Goal: Task Accomplishment & Management: Use online tool/utility

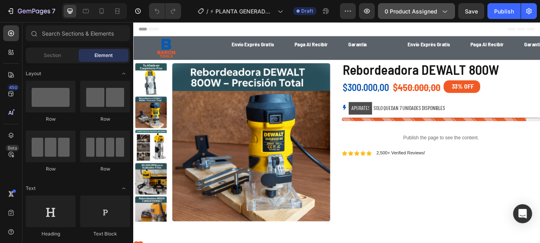
click at [407, 6] on button "0 product assigned" at bounding box center [416, 11] width 77 height 16
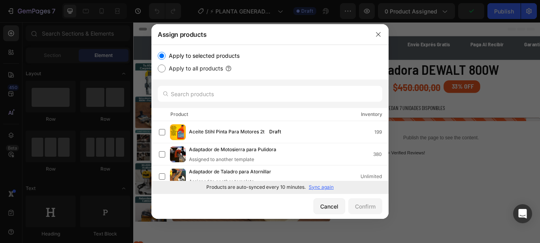
click at [324, 190] on div "Products are auto-synced every 10 minutes. Sync again" at bounding box center [269, 187] width 237 height 13
click at [323, 186] on p "Sync again" at bounding box center [321, 186] width 25 height 7
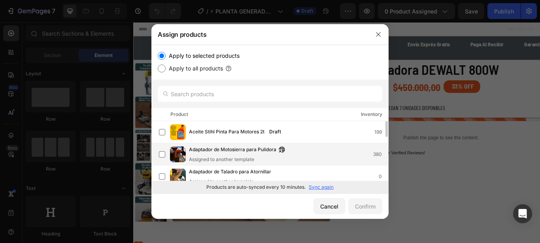
scroll to position [55, 0]
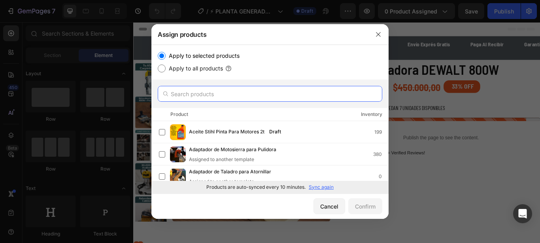
click at [230, 96] on input "text" at bounding box center [270, 94] width 224 height 16
paste input "⚡ PLANTA GENERADORA YAMAHA 1500W – MODELO HZ1500 (SIN ESCOBILLAS)"
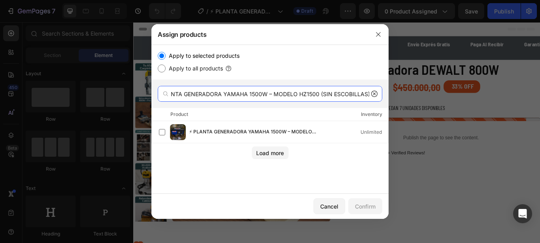
type input "⚡ PLANTA GENERADORA YAMAHA 1500W – MODELO HZ1500 (SIN ESCOBILLAS)"
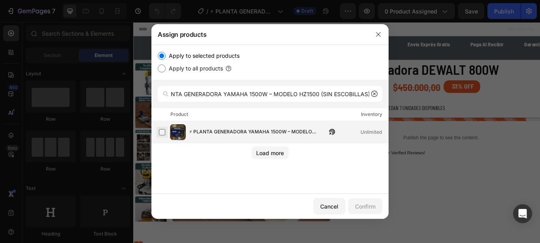
click at [165, 135] on label at bounding box center [162, 132] width 6 height 6
click at [378, 204] on button "Confirm" at bounding box center [365, 206] width 34 height 16
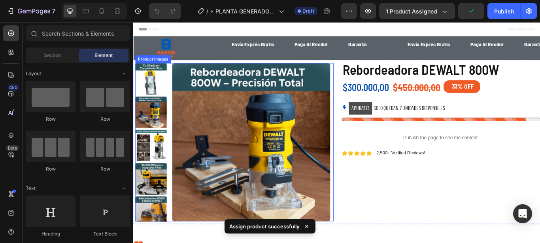
click at [303, 142] on img at bounding box center [270, 162] width 184 height 184
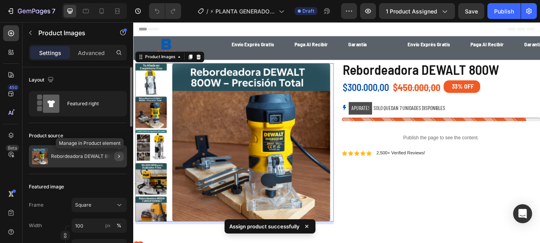
click at [116, 153] on icon "button" at bounding box center [119, 156] width 6 height 6
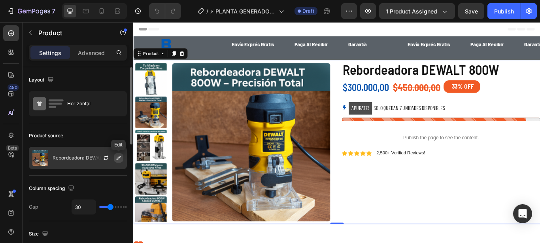
click at [121, 161] on button "button" at bounding box center [118, 157] width 9 height 9
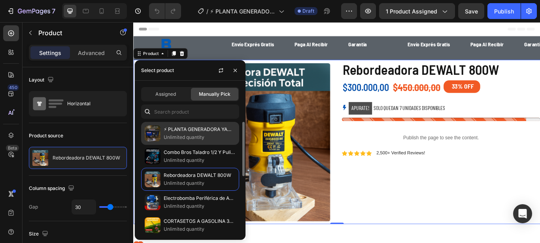
click at [175, 140] on p "Unlimited quantity" at bounding box center [200, 137] width 72 height 8
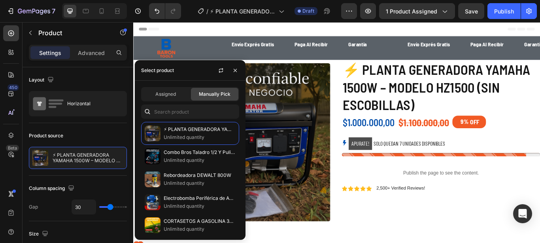
click at [427, 242] on div "⚡ PLANTA GENERADORA YAMAHA 1500W – MODELO HZ1500 (SIN ESCOBILLAS) Product Title…" at bounding box center [491, 161] width 231 height 191
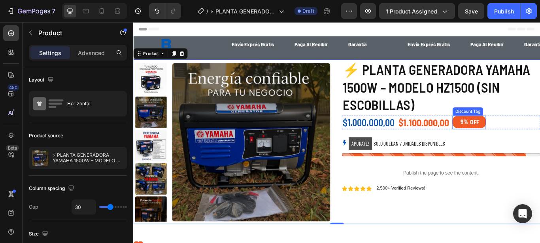
click at [519, 141] on div "9%" at bounding box center [519, 137] width 11 height 11
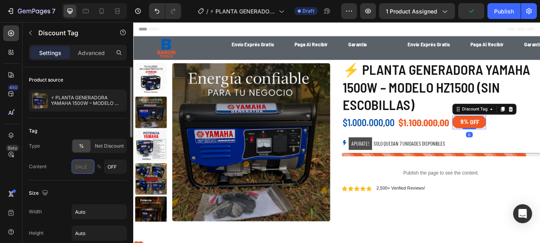
click at [87, 171] on input "text" at bounding box center [83, 166] width 23 height 14
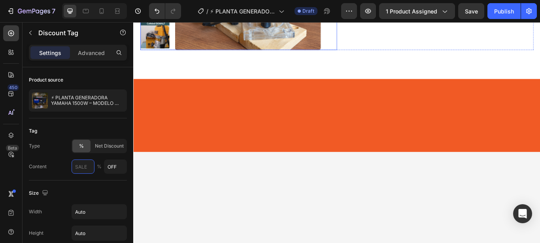
scroll to position [1898, 0]
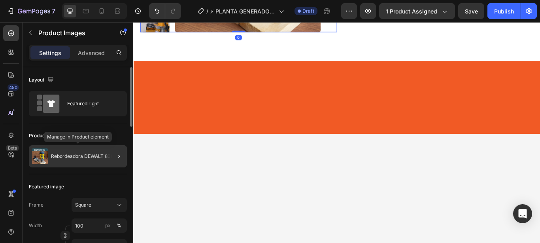
click at [87, 160] on div "Rebordeadora DEWALT 800W" at bounding box center [78, 156] width 98 height 22
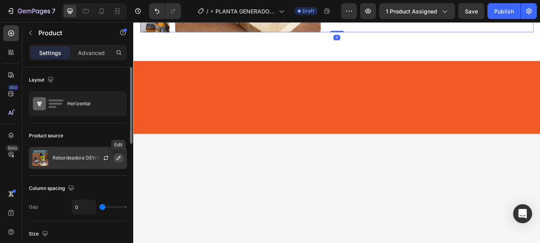
click at [121, 155] on icon "button" at bounding box center [118, 157] width 6 height 6
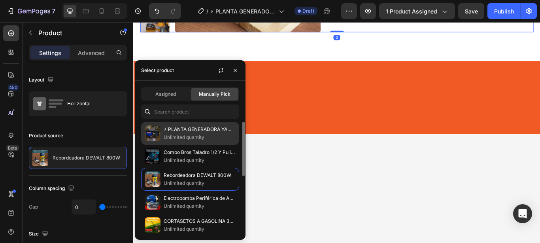
click at [192, 126] on p "⚡ PLANTA GENERADORA YAMAHA 1500W – MODELO HZ1500 (SIN ESCOBILLAS)" at bounding box center [200, 129] width 72 height 8
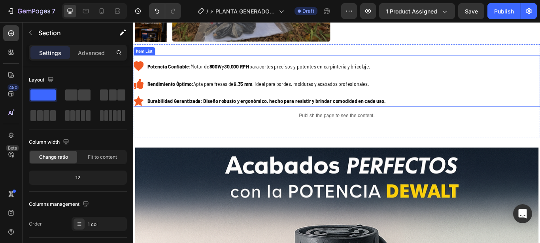
scroll to position [218, 0]
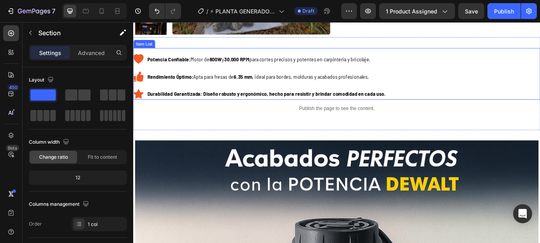
click at [277, 65] on p "Potencia Confiable: Motor de 800W y 30.000 RPM para cortes precisos y potentes …" at bounding box center [288, 65] width 278 height 11
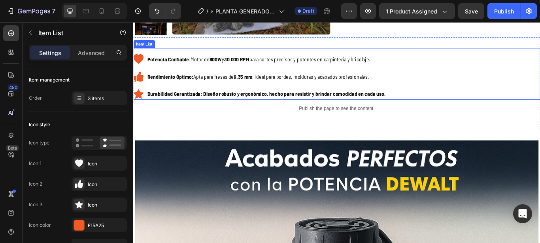
click at [277, 65] on p "Potencia Confiable: Motor de 800W y 30.000 RPM para cortes precisos y potentes …" at bounding box center [288, 65] width 278 height 11
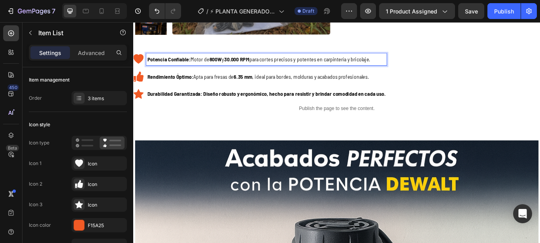
click at [279, 65] on p "Potencia Confiable: Motor de 800W y 30.000 RPM para cortes precisos y potentes …" at bounding box center [288, 65] width 278 height 11
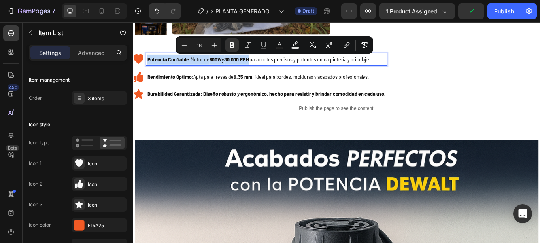
copy p "Potencia Confiable: Motor de 800W y 30.000 RPM"
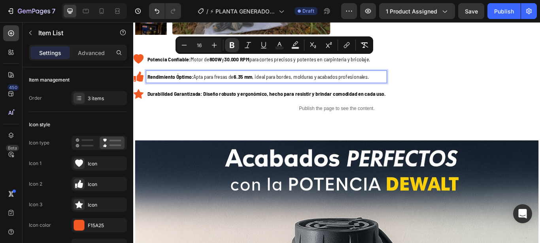
click at [214, 84] on p "Rendimiento Óptimo: Apta para fresas de 6.35 mm , ideal para bordes, molduras y…" at bounding box center [288, 85] width 278 height 11
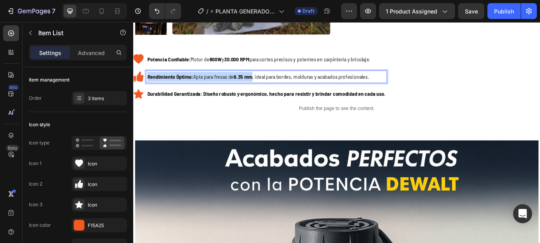
click at [214, 84] on p "Rendimiento Óptimo: Apta para fresas de 6.35 mm , ideal para bordes, molduras y…" at bounding box center [288, 85] width 278 height 11
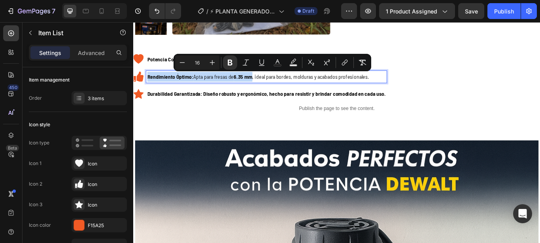
copy p "Rendimiento Óptimo: Apta para fresas de 6.35 mm"
click at [183, 104] on strong "Durabilidad Garantizada: Diseño robusto y ergonómico, hecho para resistir y bri…" at bounding box center [288, 106] width 278 height 8
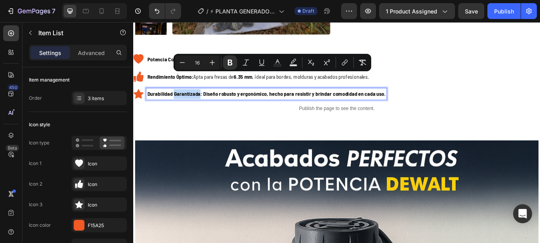
click at [183, 104] on strong "Durabilidad Garantizada: Diseño robusto y ergonómico, hecho para resistir y bri…" at bounding box center [288, 106] width 278 height 8
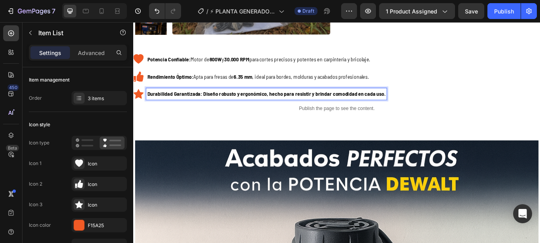
click at [183, 104] on strong "Durabilidad Garantizada: Diseño robusto y ergonómico, hecho para resistir y bri…" at bounding box center [288, 106] width 278 height 8
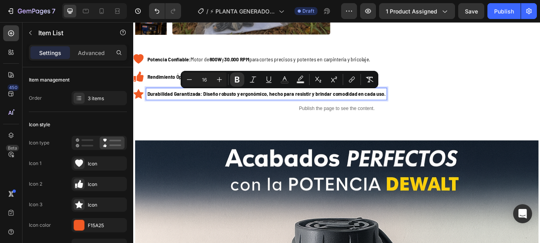
click at [225, 62] on strong "800W" at bounding box center [229, 65] width 15 height 8
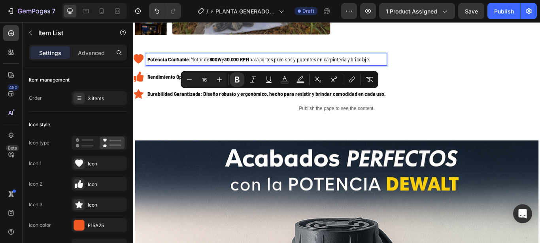
click at [225, 62] on strong "800W" at bounding box center [229, 65] width 15 height 8
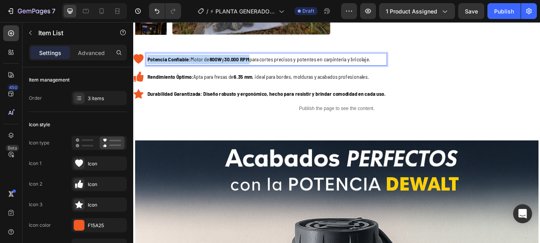
click at [225, 62] on strong "800W" at bounding box center [229, 65] width 15 height 8
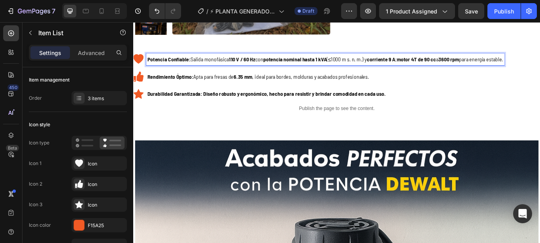
click at [191, 86] on strong "Rendimiento Óptimo:" at bounding box center [176, 85] width 54 height 8
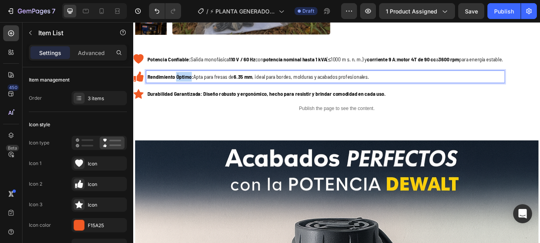
click at [191, 86] on strong "Rendimiento Óptimo:" at bounding box center [176, 85] width 54 height 8
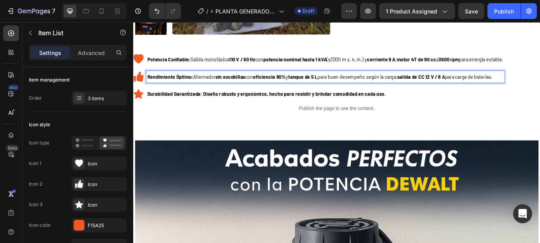
drag, startPoint x: 173, startPoint y: 98, endPoint x: 172, endPoint y: 108, distance: 10.7
click at [173, 100] on div "Potencia Confiable: Salida monofásica 110 V / 60 Hz con potencia nominal hasta …" at bounding box center [349, 85] width 432 height 54
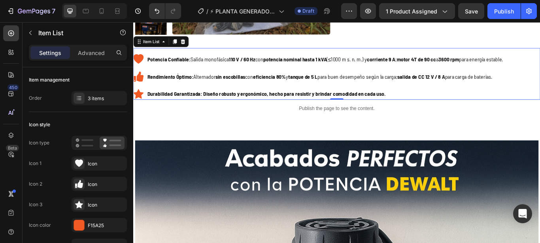
click at [172, 108] on strong "Durabilidad Garantizada: Diseño robusto y ergonómico, hecho para resistir y bri…" at bounding box center [288, 106] width 278 height 8
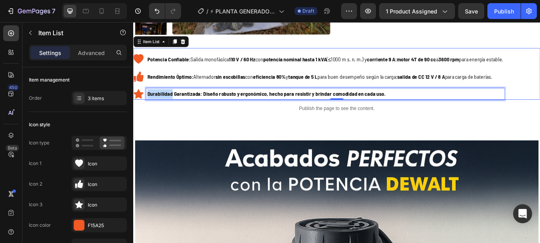
click at [172, 108] on strong "Durabilidad Garantizada: Diseño robusto y ergonómico, hecho para resistir y bri…" at bounding box center [288, 106] width 278 height 8
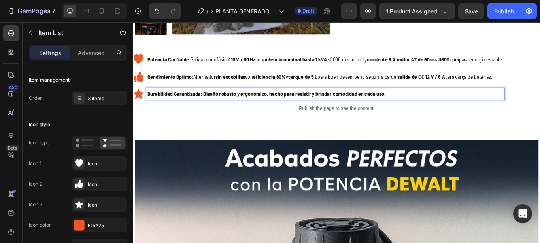
click at [172, 108] on strong "Durabilidad Garantizada: Diseño robusto y ergonómico, hecho para resistir y bri…" at bounding box center [288, 106] width 278 height 8
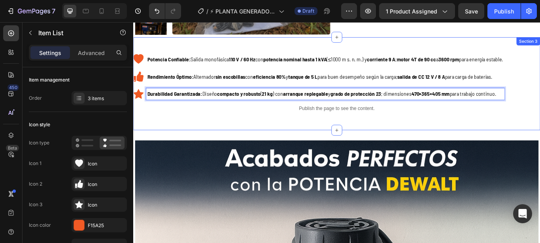
click at [230, 136] on div "Potencia Confiable: Salida monofásica 110 V / 60 Hz con potencia nominal hasta …" at bounding box center [370, 94] width 474 height 108
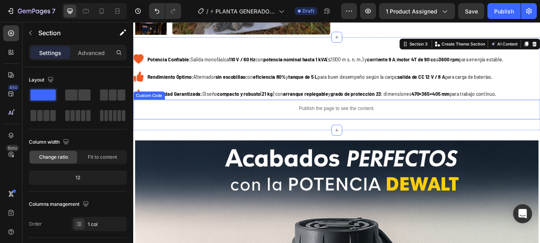
scroll to position [381, 0]
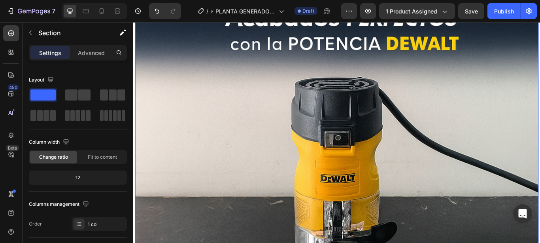
click at [437, 139] on img at bounding box center [370, 231] width 470 height 470
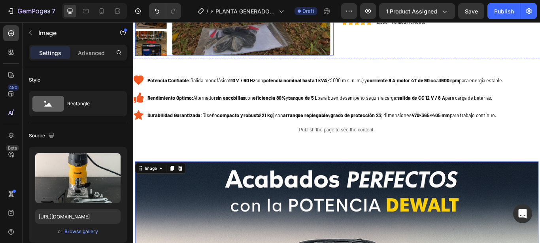
scroll to position [272, 0]
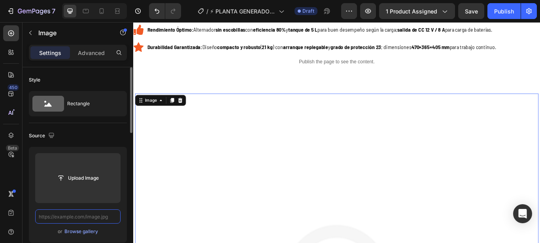
click at [100, 221] on input "text" at bounding box center [77, 216] width 85 height 14
paste input "[URL][DOMAIN_NAME]"
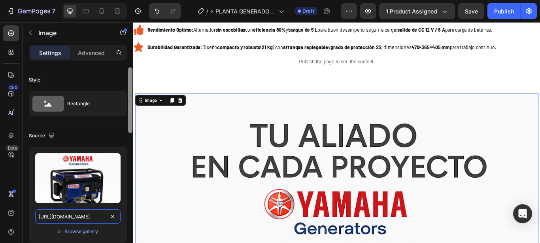
scroll to position [0, 206]
type input "[URL][DOMAIN_NAME]"
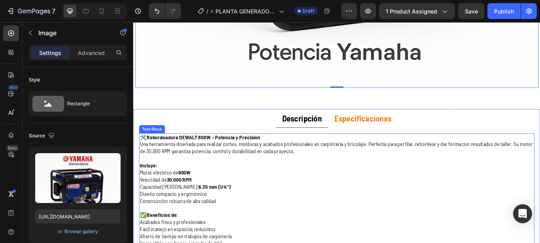
scroll to position [763, 0]
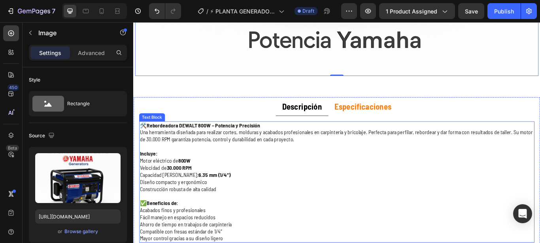
click at [316, 173] on p "Incluye:" at bounding box center [370, 175] width 459 height 8
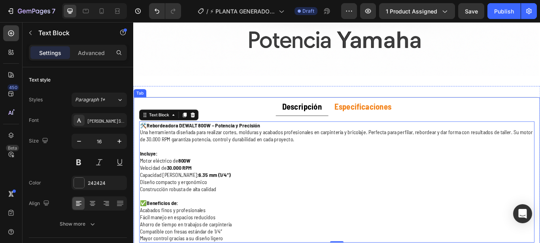
click at [139, 143] on div "🛠️ Rebordeadora DEWALT 800W – Potencia y Precisión Una herramienta diseñada par…" at bounding box center [370, 208] width 473 height 154
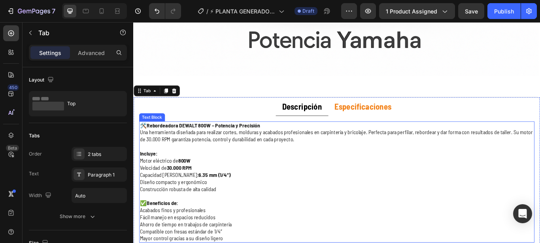
click at [141, 141] on div "🛠️ Rebordeadora DEWALT 800W – Potencia y Precisión Una herramienta diseñada par…" at bounding box center [370, 207] width 461 height 141
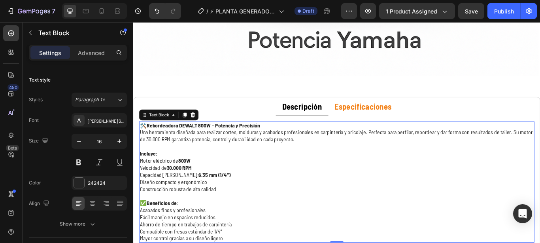
click at [142, 141] on p "🛠️ Rebordeadora DEWALT 800W – Potencia y Precisión Una herramienta diseñada par…" at bounding box center [370, 154] width 459 height 33
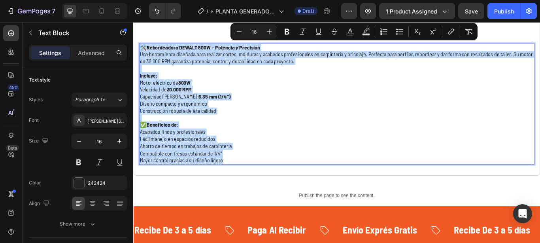
scroll to position [869, 0]
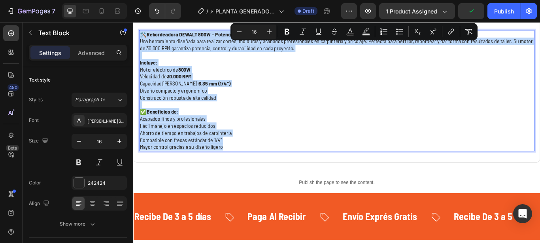
drag, startPoint x: 143, startPoint y: 141, endPoint x: 245, endPoint y: 166, distance: 105.5
click at [245, 166] on div "🛠️ Rebordeadora DEWALT 800W – Potencia y Precisión Una herramienta diseñada par…" at bounding box center [370, 101] width 461 height 141
copy div "🛠️ Rebordeadora DEWALT 800W – Potencia y Precisión Una herramienta diseñada par…"
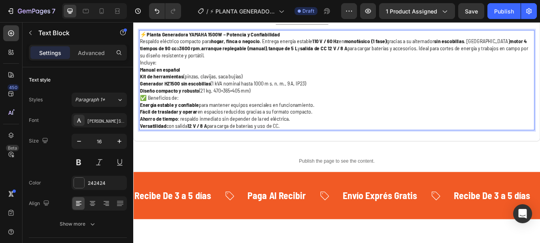
scroll to position [760, 0]
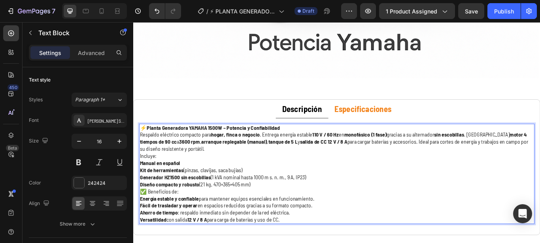
click at [305, 142] on p "⚡ Planta Generadora YAMAHA 1500W – Potencia y Confiabilidad Respaldo eléctrico …" at bounding box center [370, 157] width 459 height 33
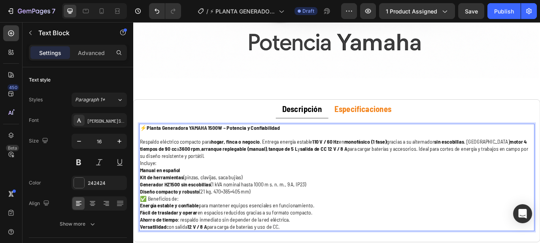
click at [175, 187] on p "Incluye:" at bounding box center [370, 186] width 459 height 8
drag, startPoint x: 181, startPoint y: 185, endPoint x: 191, endPoint y: 185, distance: 9.9
click at [181, 185] on p "Incluye:" at bounding box center [370, 186] width 459 height 8
click at [201, 177] on p "Respaldo eléctrico compacto para hogar, finca o negocio . Entrega energía estab…" at bounding box center [370, 165] width 459 height 33
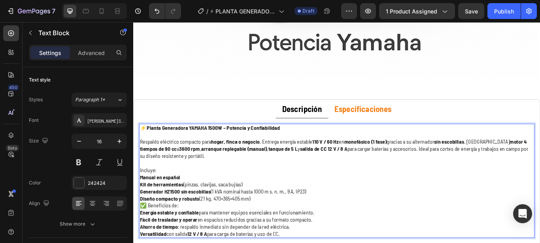
click at [184, 159] on p "Respaldo eléctrico compacto para hogar, finca o negocio . Entrega energía estab…" at bounding box center [370, 165] width 459 height 33
click at [190, 155] on p "⁠⁠⁠⁠⁠⁠⁠ Respaldo eléctrico compacto para hogar, finca o negocio . Entrega energ…" at bounding box center [370, 165] width 459 height 33
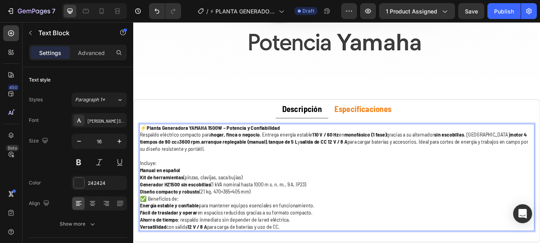
click at [277, 217] on p "Diseño compacto y robusto (21 kg, 470×365×405 mm)" at bounding box center [370, 219] width 459 height 8
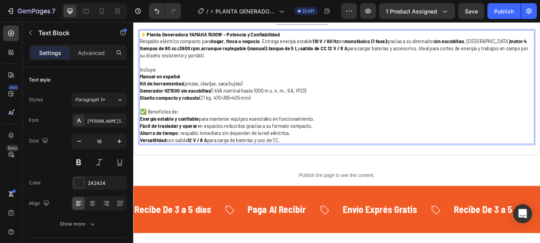
scroll to position [815, 0]
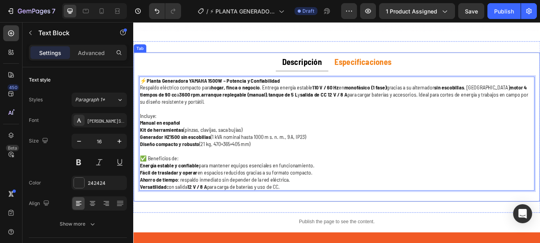
click at [397, 68] on strong "Especificaciones" at bounding box center [401, 67] width 66 height 11
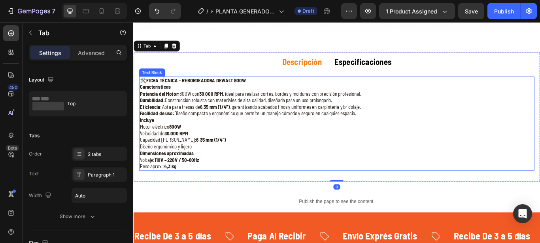
click at [195, 190] on p "Peso aprox.: 4,3 kg" at bounding box center [370, 190] width 459 height 8
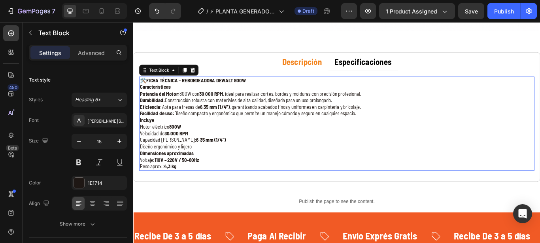
click at [195, 190] on p "Peso aprox.: 4,3 kg" at bounding box center [370, 190] width 459 height 8
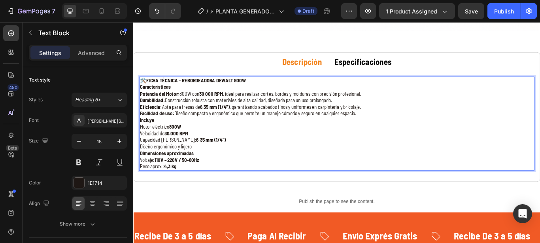
click at [195, 190] on p "Peso aprox.: 4,3 kg" at bounding box center [370, 190] width 459 height 8
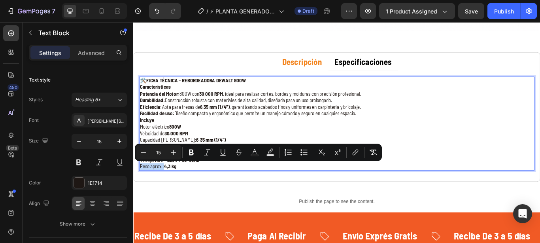
click at [195, 190] on p "Peso aprox.: 4,3 kg" at bounding box center [370, 190] width 459 height 8
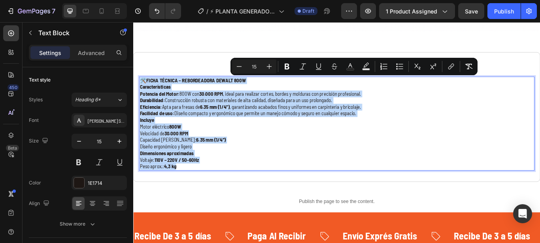
drag, startPoint x: 195, startPoint y: 190, endPoint x: 141, endPoint y: 88, distance: 115.6
click at [141, 88] on div "🛠️ FICHA TÉCNICA – REBORDEADORA DEWALT 800W Características Potencia del Motor:…" at bounding box center [370, 139] width 461 height 109
copy div "🛠️ FICHA TÉCNICA – REBORDEADORA DEWALT 800W Características Potencia del Motor:…"
click at [217, 155] on p "Velocidad de 30.000 RPM" at bounding box center [370, 152] width 459 height 8
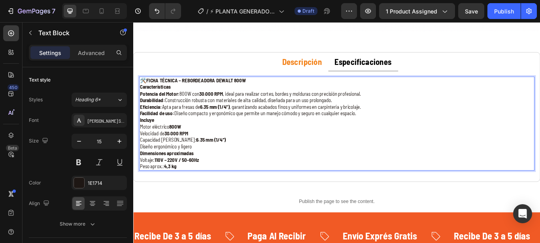
click at [211, 129] on p "Características Potencia del Motor: 800W con 30.000 RPM , ideal para realizar […" at bounding box center [370, 113] width 459 height 39
drag, startPoint x: 316, startPoint y: 159, endPoint x: 313, endPoint y: 153, distance: 7.1
click at [316, 158] on p "Capacidad [PERSON_NAME]: 6.35 mm (1/4”)" at bounding box center [370, 159] width 459 height 8
click at [227, 179] on p "Voltaje: 110V – 220V / 50-60Hz" at bounding box center [370, 183] width 459 height 8
click at [194, 189] on p "Peso aprox.: 4,3 kg" at bounding box center [370, 190] width 459 height 8
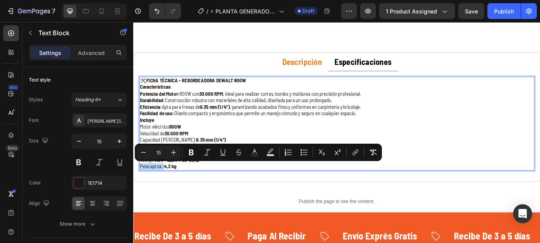
drag, startPoint x: 194, startPoint y: 189, endPoint x: 147, endPoint y: 88, distance: 111.7
click at [147, 88] on div "🛠️ FICHA TÉCNICA – REBORDEADORA DEWALT 800W Características Potencia del Motor:…" at bounding box center [370, 139] width 461 height 109
click at [191, 137] on p "Incluye" at bounding box center [370, 136] width 459 height 8
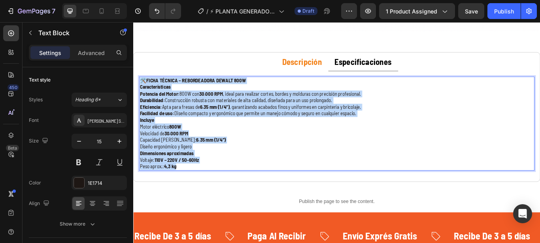
drag, startPoint x: 198, startPoint y: 190, endPoint x: 143, endPoint y: 85, distance: 118.8
click at [143, 85] on div "🛠️ FICHA TÉCNICA – REBORDEADORA DEWALT 800W Características Potencia del Motor:…" at bounding box center [370, 139] width 461 height 109
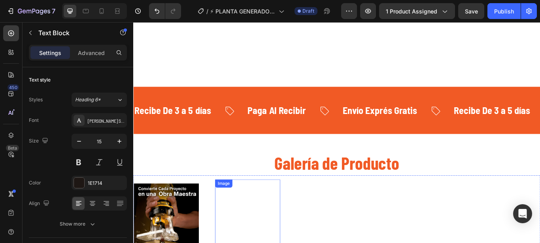
scroll to position [1088, 0]
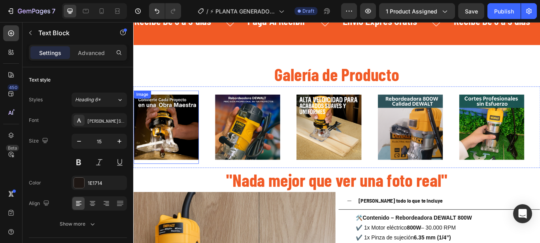
click at [172, 155] on img at bounding box center [172, 144] width 76 height 76
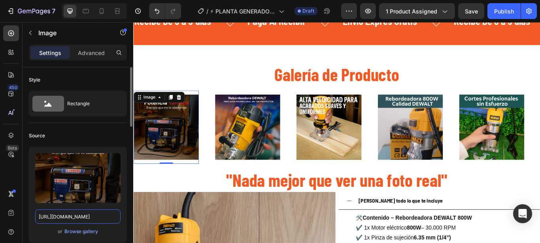
scroll to position [0, 208]
type input "[URL][DOMAIN_NAME]"
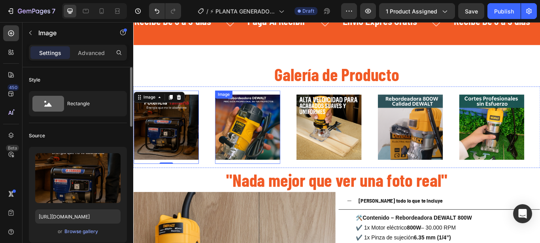
click at [294, 128] on img at bounding box center [266, 144] width 76 height 76
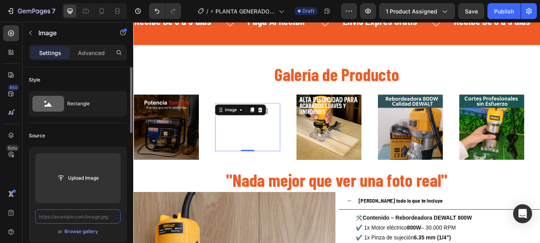
paste input "[URL][DOMAIN_NAME]"
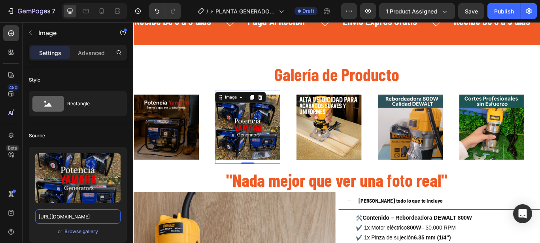
scroll to position [0, 205]
type input "[URL][DOMAIN_NAME]"
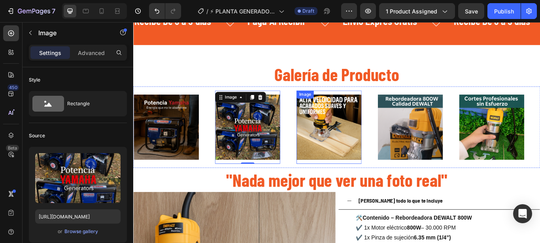
click at [358, 148] on img at bounding box center [361, 144] width 76 height 76
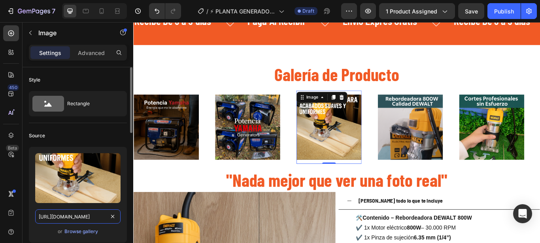
click at [117, 218] on input "[URL][DOMAIN_NAME]" at bounding box center [77, 216] width 85 height 14
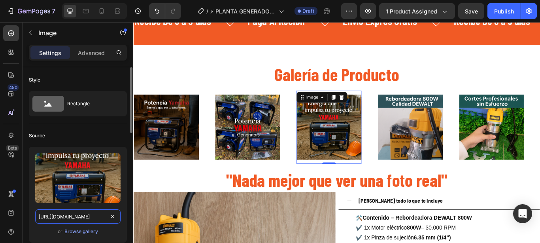
scroll to position [0, 208]
type input "[URL][DOMAIN_NAME]"
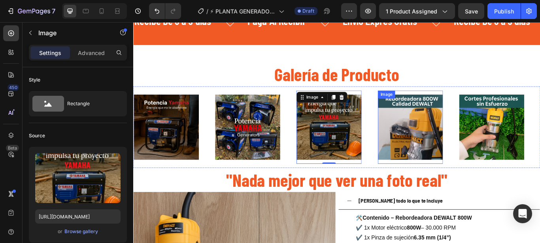
click at [446, 126] on img at bounding box center [456, 144] width 76 height 76
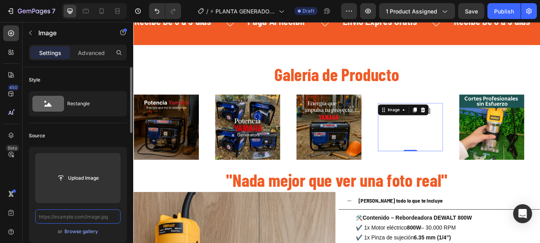
click at [102, 215] on input "text" at bounding box center [77, 216] width 85 height 14
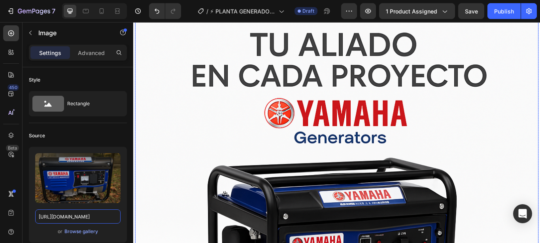
scroll to position [324, 0]
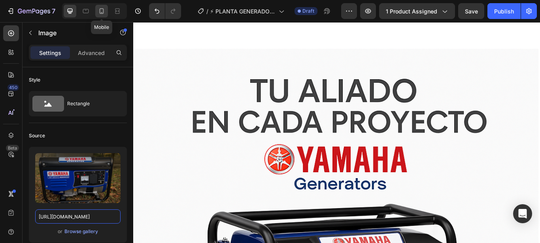
type input "[URL][DOMAIN_NAME]"
click at [98, 9] on icon at bounding box center [102, 11] width 8 height 8
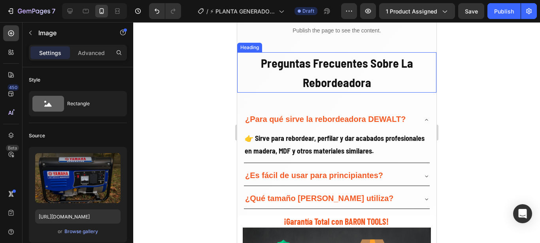
scroll to position [1369, 0]
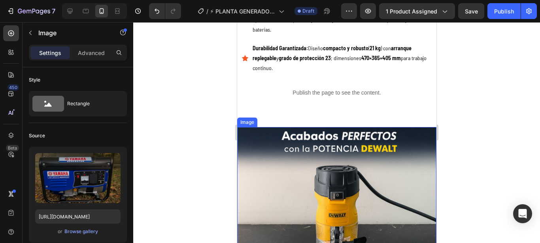
click at [331, 177] on img at bounding box center [336, 226] width 199 height 199
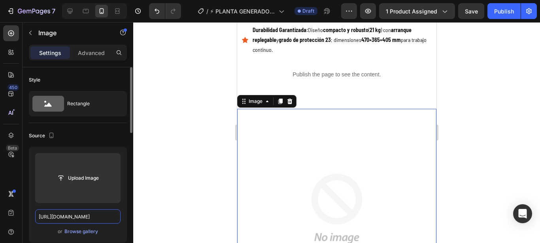
scroll to position [0, 207]
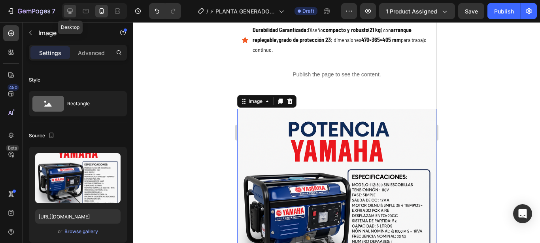
click at [67, 9] on icon at bounding box center [70, 11] width 8 height 8
type input "[URL][DOMAIN_NAME]"
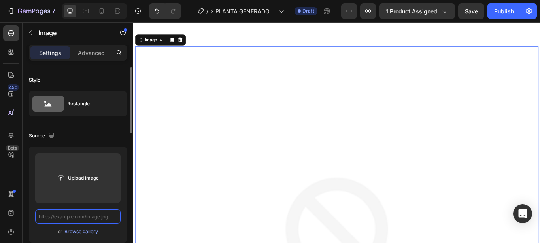
paste input "[URL][DOMAIN_NAME]"
type input "[URL][DOMAIN_NAME]"
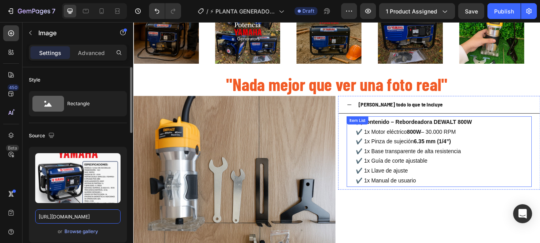
scroll to position [1139, 0]
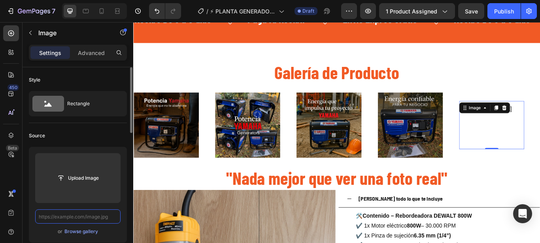
click at [98, 218] on input "text" at bounding box center [77, 216] width 85 height 14
paste input "[URL][DOMAIN_NAME]"
type input "[URL][DOMAIN_NAME]"
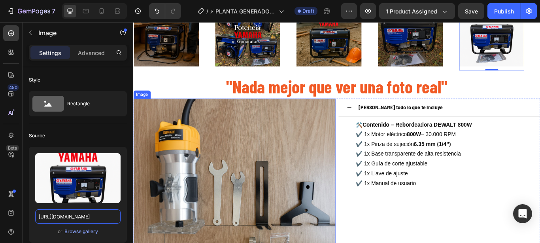
scroll to position [1248, 0]
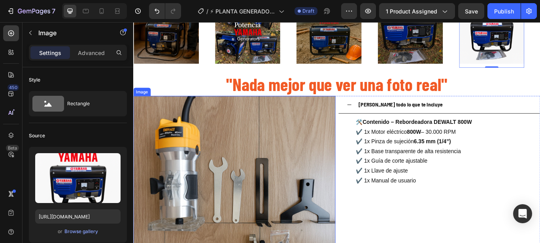
click at [273, 215] on img at bounding box center [250, 225] width 235 height 235
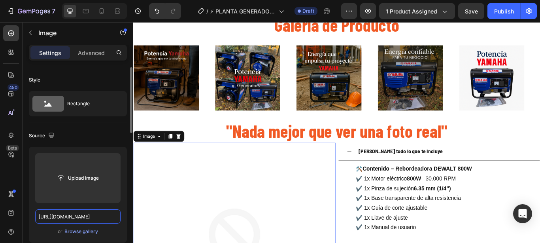
scroll to position [0, 279]
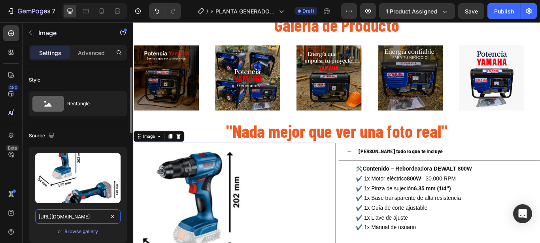
paste input "2C3EA873-ED45-480D-808D-73368212183E.png?v=1756224174"
type input "[URL][DOMAIN_NAME]"
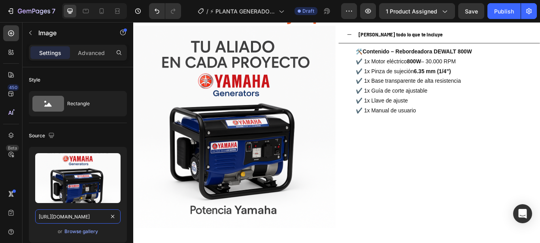
scroll to position [1303, 0]
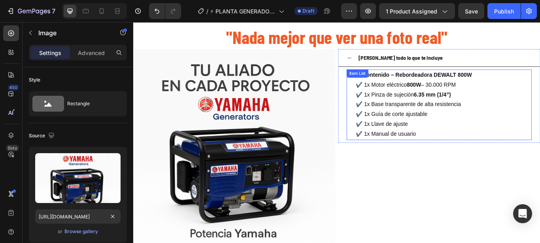
click at [449, 151] on p "✔️ 1x Motor eléctrico 800W – 30.000 RPM ✔️ 1x Pinza de sujeción 6.35 mm (1/4”) …" at bounding box center [459, 124] width 135 height 68
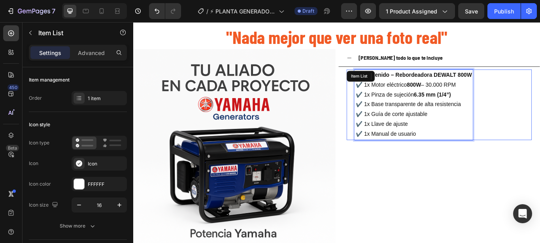
click at [449, 151] on p "✔️ 1x Motor eléctrico 800W – 30.000 RPM ✔️ 1x Pinza de sujeción 6.35 mm (1/4”) …" at bounding box center [459, 124] width 135 height 68
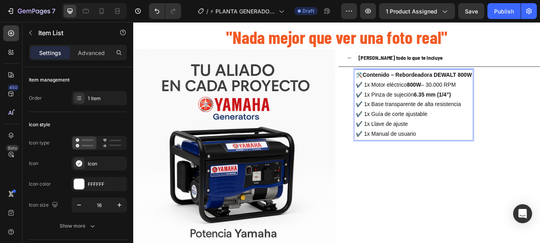
click at [471, 147] on p "✔️ 1x Motor eléctrico 800W – 30.000 RPM ✔️ 1x Pinza de sujeción 6.35 mm (1/4”) …" at bounding box center [459, 124] width 135 height 68
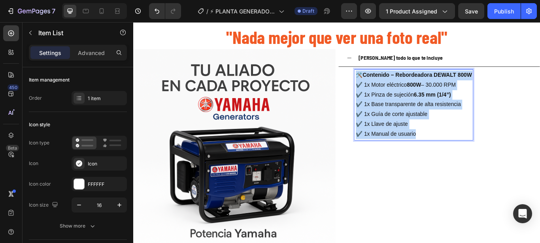
drag, startPoint x: 473, startPoint y: 154, endPoint x: 394, endPoint y: 85, distance: 104.4
click at [394, 85] on div "🛠️ Contenido – Rebordeadora DEWALT 800W ✔️ 1x Motor eléctrico 800W – 30.000 RPM…" at bounding box center [459, 118] width 137 height 82
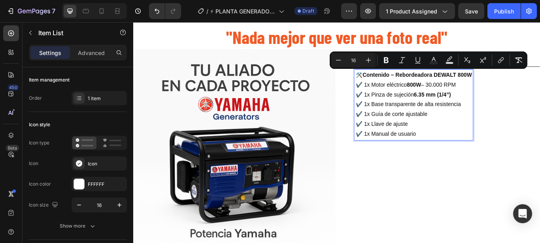
click at [394, 86] on p "🛠️ Contenido – Rebordeadora DEWALT 800W" at bounding box center [459, 83] width 135 height 11
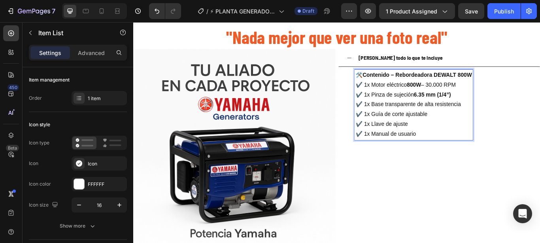
click at [465, 150] on p "✔️ 1x Motor eléctrico 800W – 30.000 RPM ✔️ 1x Pinza de sujeción 6.35 mm (1/4”) …" at bounding box center [459, 124] width 135 height 68
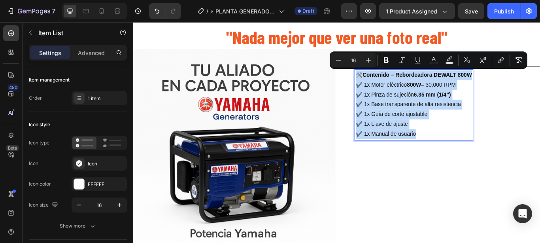
drag, startPoint x: 476, startPoint y: 151, endPoint x: 392, endPoint y: 84, distance: 107.4
click at [392, 84] on div "🛠️ Contenido – Rebordeadora DEWALT 800W ✔️ 1x Motor eléctrico 800W – 30.000 RPM…" at bounding box center [459, 118] width 137 height 82
copy div "🛠️ Contenido – Rebordeadora DEWALT 800W ✔️ 1x Motor eléctrico 800W – 30.000 RPM…"
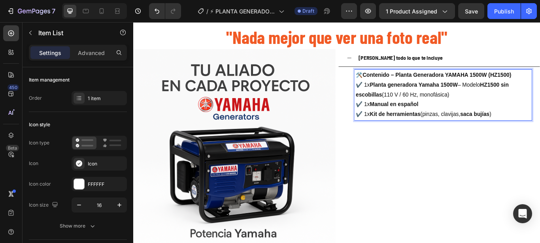
click at [452, 94] on strong "Planta generadora Yamaha 1500W" at bounding box center [460, 95] width 102 height 7
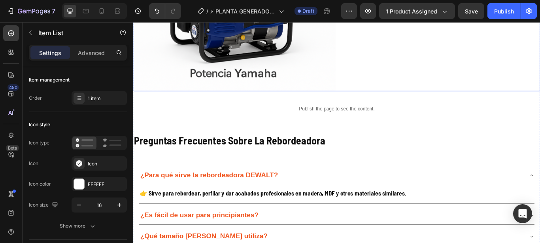
scroll to position [1521, 0]
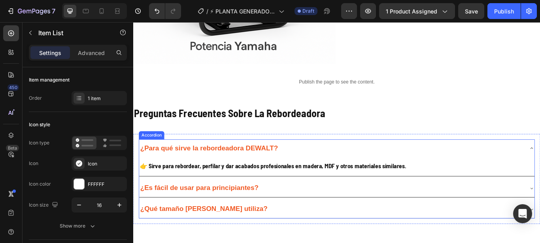
click at [278, 168] on strong "¿Para qué sirve la rebordeadora DEWALT?" at bounding box center [221, 168] width 160 height 9
click at [278, 167] on strong "¿Para qué sirve la rebordeadora DEWALT?" at bounding box center [221, 168] width 160 height 9
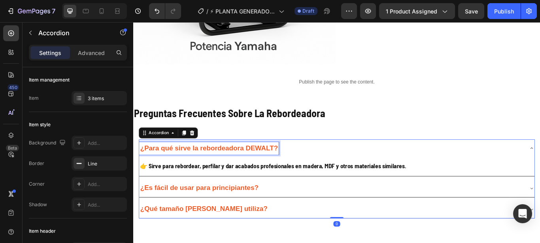
click at [278, 167] on strong "¿Para qué sirve la rebordeadora DEWALT?" at bounding box center [221, 168] width 160 height 9
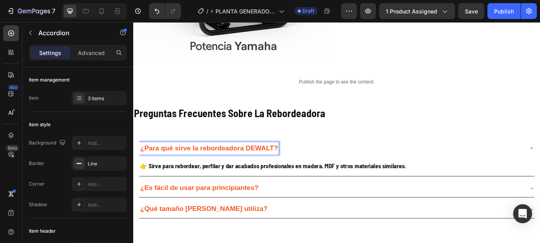
click at [288, 168] on strong "¿Para qué sirve la rebordeadora DEWALT?" at bounding box center [221, 168] width 160 height 9
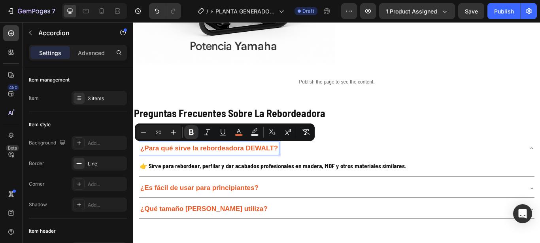
click at [202, 192] on strong "👉 Sirve para rebordear, perfilar y dar acabados profesionales en madera, MDF y …" at bounding box center [296, 189] width 310 height 9
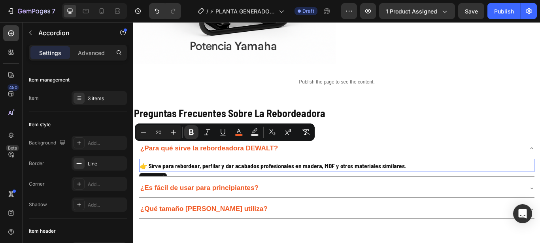
click at [202, 192] on strong "👉 Sirve para rebordear, perfilar y dar acabados profesionales en madera, MDF y …" at bounding box center [296, 189] width 310 height 9
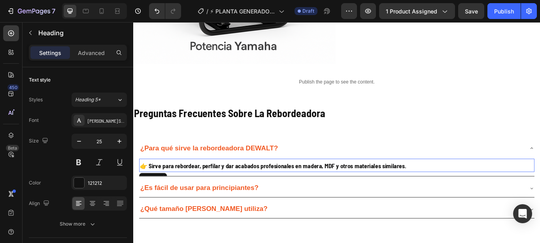
click at [202, 192] on strong "👉 Sirve para rebordear, perfilar y dar acabados profesionales en madera, MDF y …" at bounding box center [296, 189] width 310 height 9
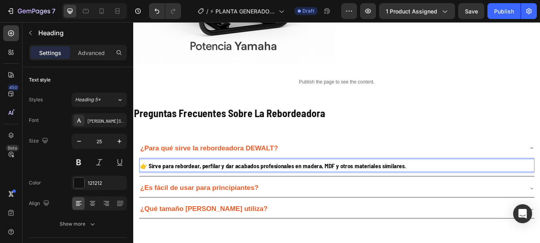
click at [202, 192] on strong "👉 Sirve para rebordear, perfilar y dar acabados profesionales en madera, MDF y …" at bounding box center [296, 189] width 310 height 9
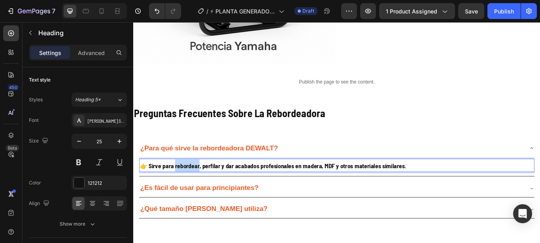
click at [202, 192] on strong "👉 Sirve para rebordear, perfilar y dar acabados profesionales en madera, MDF y …" at bounding box center [296, 189] width 310 height 9
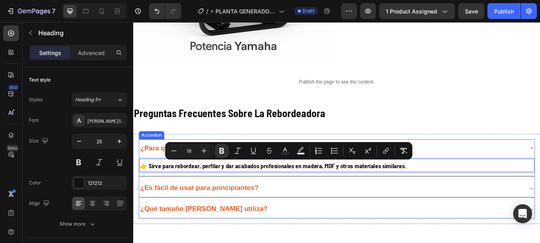
click at [185, 213] on strong "¿Es fácil de usar para principiantes?" at bounding box center [210, 214] width 138 height 9
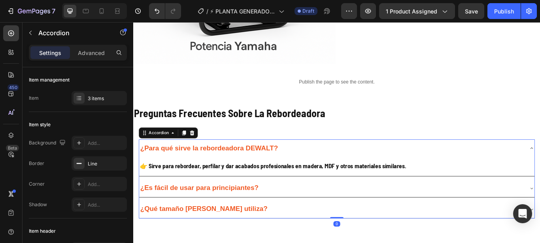
click at [302, 211] on div "¿Es fácil de usar para principiantes?" at bounding box center [364, 215] width 448 height 15
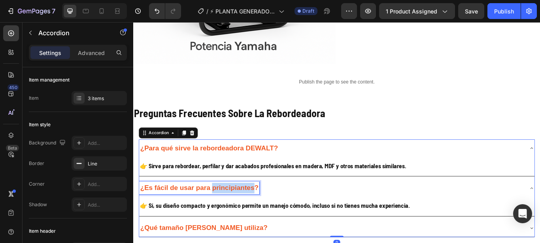
click at [250, 213] on strong "¿Es fácil de usar para principiantes?" at bounding box center [210, 214] width 138 height 9
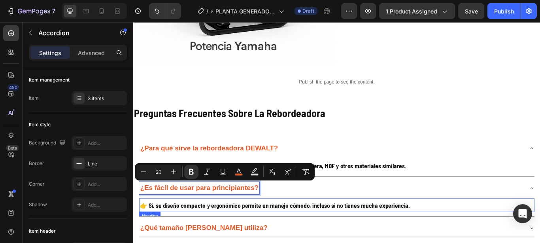
click at [221, 239] on strong "👉 Sí, su diseño compacto y ergonómico permite un manejo cómodo, incluso si no t…" at bounding box center [298, 235] width 314 height 9
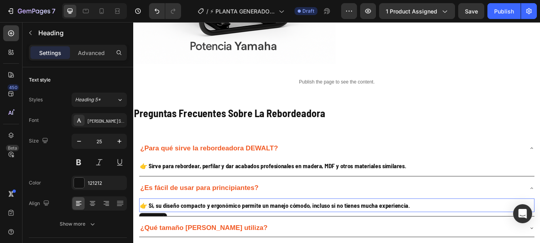
click at [221, 239] on strong "👉 Sí, su diseño compacto y ergonómico permite un manejo cómodo, incluso si no t…" at bounding box center [298, 235] width 314 height 9
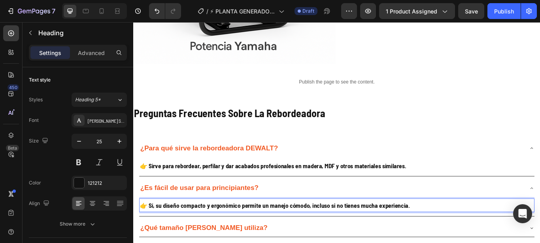
click at [227, 236] on strong "👉 Sí, su diseño compacto y ergonómico permite un manejo cómodo, incluso si no t…" at bounding box center [298, 235] width 314 height 9
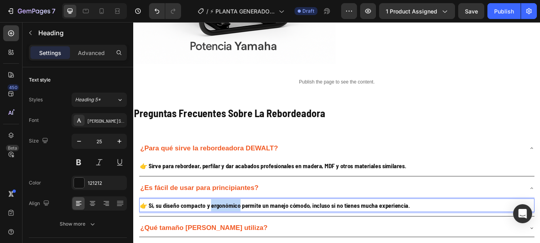
click at [227, 236] on strong "👉 Sí, su diseño compacto y ergonómico permite un manejo cómodo, incluso si no t…" at bounding box center [298, 235] width 314 height 9
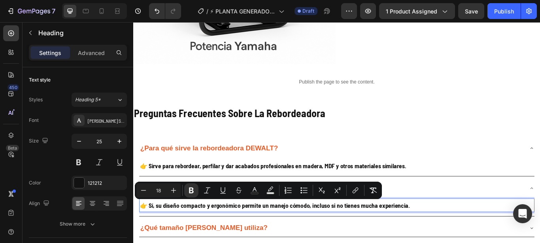
click at [227, 236] on strong "👉 Sí, su diseño compacto y ergonómico permite un manejo cómodo, incluso si no t…" at bounding box center [298, 235] width 314 height 9
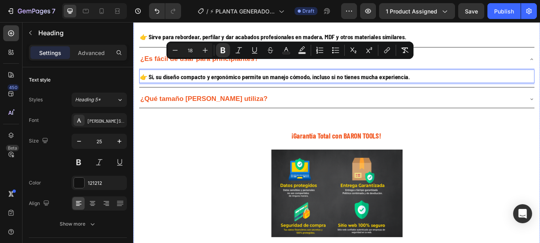
scroll to position [1684, 0]
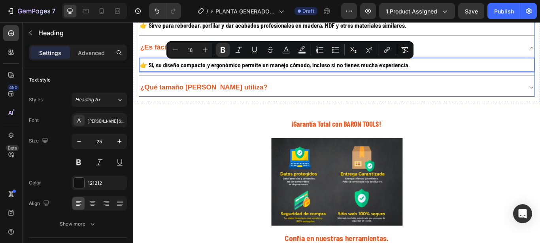
click at [214, 98] on strong "¿Qué tamaño [PERSON_NAME] utiliza?" at bounding box center [215, 97] width 149 height 9
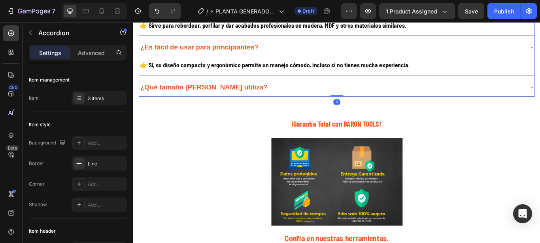
click at [275, 96] on div "¿Qué tamaño [PERSON_NAME] utiliza?" at bounding box center [364, 98] width 448 height 15
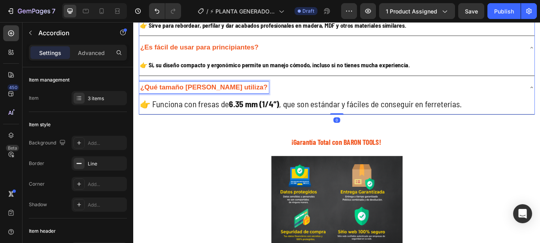
click at [239, 96] on strong "¿Qué tamaño [PERSON_NAME] utiliza?" at bounding box center [215, 97] width 149 height 9
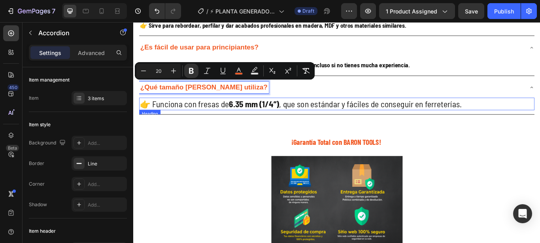
click at [192, 119] on h2 "👉 Funciona con fresas de 6.35 mm (1/4”) , que son estándar y fáciles de consegu…" at bounding box center [370, 117] width 461 height 15
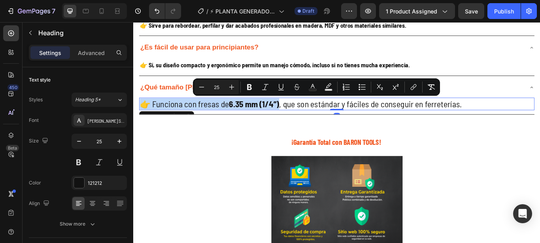
click at [192, 119] on p "👉 Funciona con fresas de 6.35 mm (1/4”) , que son estándar y fáciles de consegu…" at bounding box center [370, 117] width 459 height 13
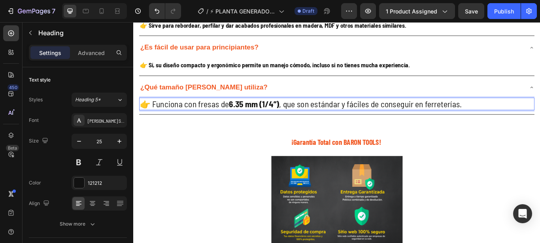
click at [192, 119] on p "👉 Funciona con fresas de 6.35 mm (1/4”) , que son estándar y fáciles de consegu…" at bounding box center [370, 117] width 459 height 13
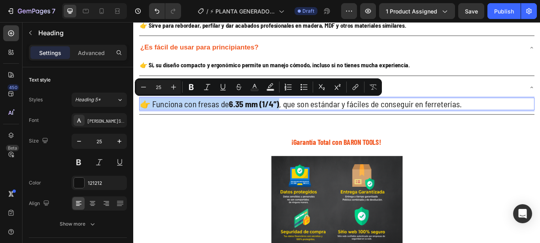
click at [192, 119] on p "👉 Funciona con fresas de 6.35 mm (1/4”) , que son estándar y fáciles de consegu…" at bounding box center [370, 117] width 459 height 13
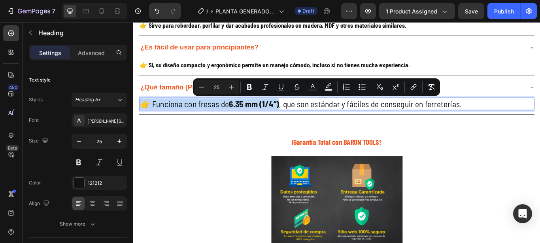
copy p "👉 Funciona con fresas de 6.35 mm (1/4”)"
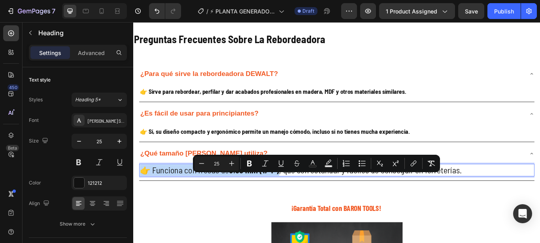
scroll to position [1575, 0]
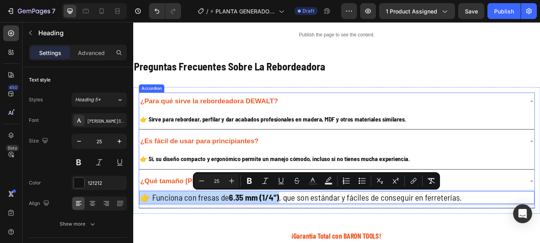
click at [227, 113] on strong "¿Para qué sirve la rebordeadora DEWALT?" at bounding box center [221, 113] width 160 height 9
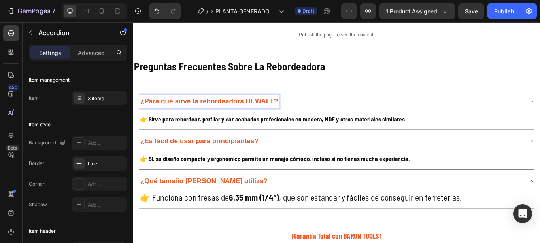
click at [227, 113] on strong "¿Para qué sirve la rebordeadora DEWALT?" at bounding box center [221, 113] width 160 height 9
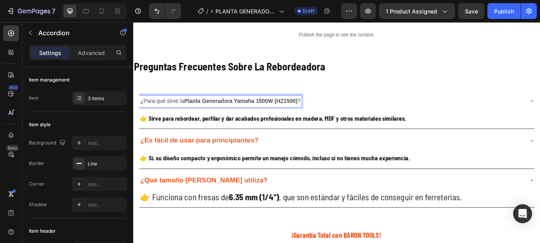
click at [241, 111] on strong "Planta Generadora Yamaha 1500W (HZ1500)" at bounding box center [258, 113] width 132 height 7
click at [216, 157] on strong "¿Es fácil de usar para principiantes?" at bounding box center [210, 159] width 138 height 9
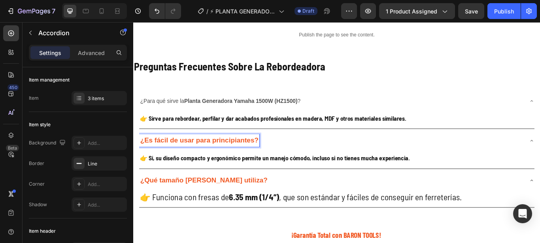
click at [216, 157] on strong "¿Es fácil de usar para principiantes?" at bounding box center [210, 159] width 138 height 9
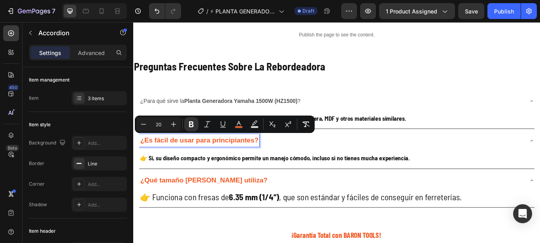
click at [216, 157] on strong "¿Es fácil de usar para principiantes?" at bounding box center [210, 159] width 138 height 9
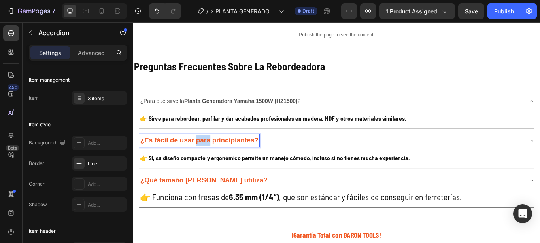
click at [216, 157] on strong "¿Es fácil de usar para principiantes?" at bounding box center [210, 159] width 138 height 9
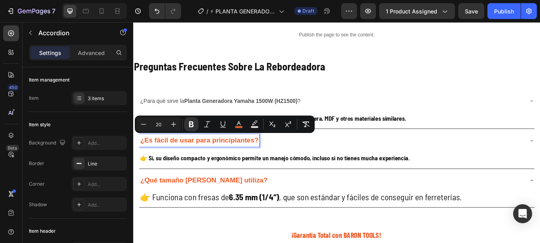
click at [244, 113] on strong "Planta Generadora Yamaha 1500W (HZ1500)" at bounding box center [258, 113] width 132 height 7
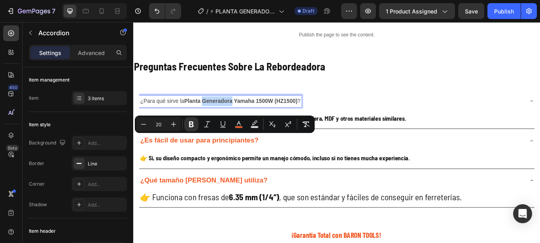
click at [244, 113] on strong "Planta Generadora Yamaha 1500W (HZ1500)" at bounding box center [258, 113] width 132 height 7
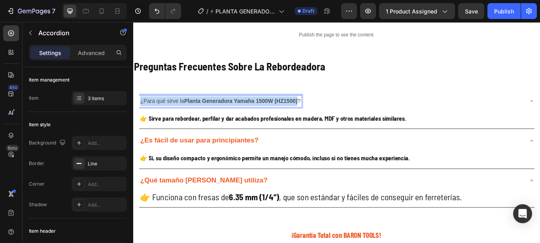
click at [244, 113] on strong "Planta Generadora Yamaha 1500W (HZ1500)" at bounding box center [258, 113] width 132 height 7
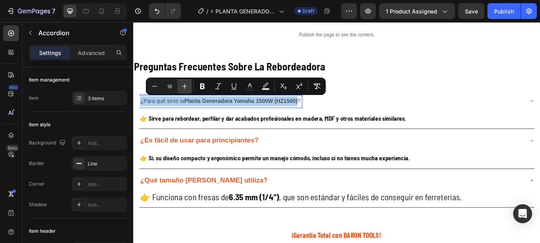
click at [189, 87] on button "Plus" at bounding box center [184, 86] width 14 height 14
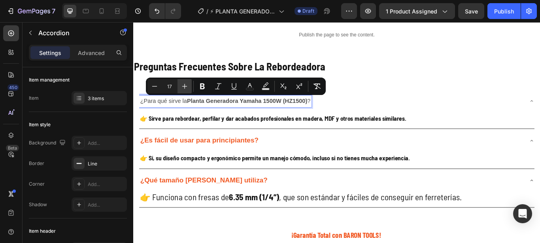
click at [189, 87] on button "Plus" at bounding box center [184, 86] width 14 height 14
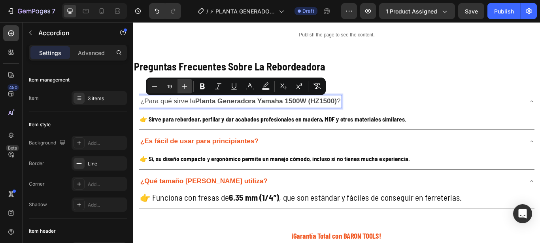
type input "20"
click at [203, 87] on icon "Editor contextual toolbar" at bounding box center [202, 86] width 8 height 8
click at [252, 87] on icon "Editor contextual toolbar" at bounding box center [250, 86] width 8 height 8
type input "4D4D4D"
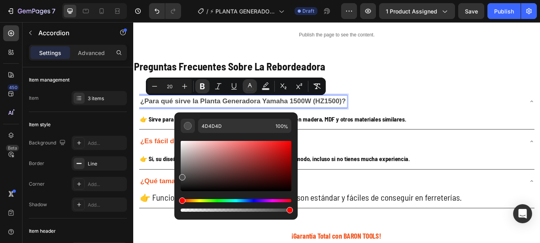
click at [189, 198] on div "Editor contextual toolbar" at bounding box center [236, 176] width 111 height 74
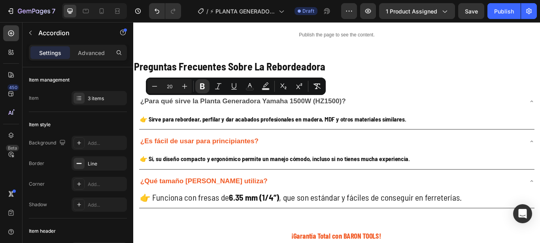
click at [153, 166] on p "¿Es fácil de usar para principiantes?" at bounding box center [210, 160] width 138 height 12
click at [160, 164] on strong "¿Es fácil de usar para principiantes?" at bounding box center [210, 160] width 138 height 9
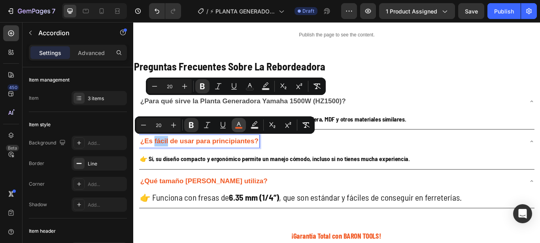
click at [244, 123] on button "color" at bounding box center [239, 125] width 14 height 14
type input "F15A25"
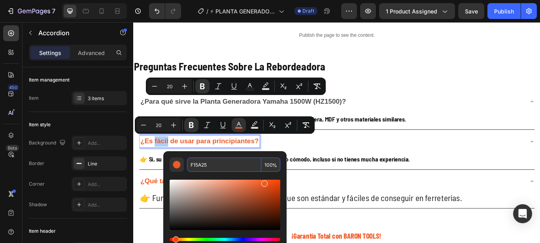
click at [212, 164] on input "F15A25" at bounding box center [224, 164] width 74 height 14
copy strong "fácil"
click at [248, 87] on icon "Editor contextual toolbar" at bounding box center [250, 86] width 8 height 8
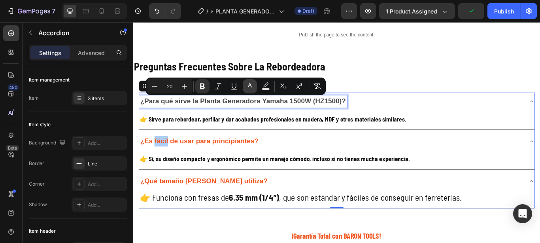
click at [252, 88] on rect "Editor contextual toolbar" at bounding box center [250, 89] width 8 height 2
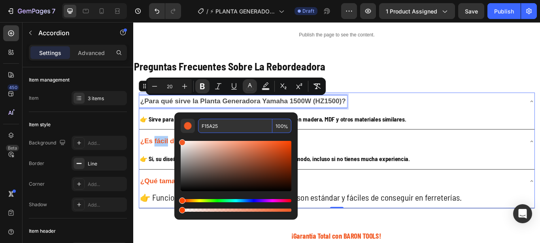
click at [232, 126] on input "F15A25" at bounding box center [235, 126] width 74 height 14
click at [233, 126] on input "F15A25" at bounding box center [235, 126] width 74 height 14
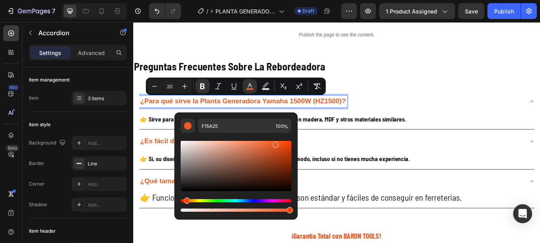
click at [430, 119] on div "¿Para qué sirve la Planta Generadora Yamaha 1500W (HZ1500)?" at bounding box center [364, 114] width 448 height 15
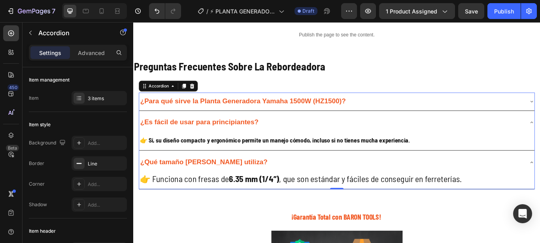
click at [395, 113] on div "¿Para qué sirve la Planta Generadora Yamaha 1500W (HZ1500)?" at bounding box center [364, 114] width 448 height 15
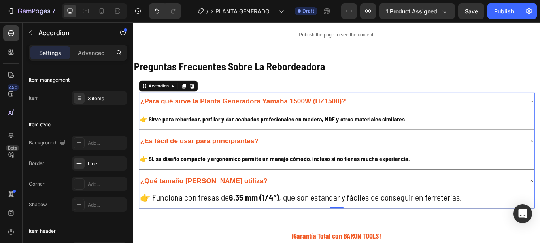
click at [216, 135] on strong "👉 Sirve para rebordear, perfilar y dar acabados profesionales en madera, MDF y …" at bounding box center [296, 134] width 310 height 9
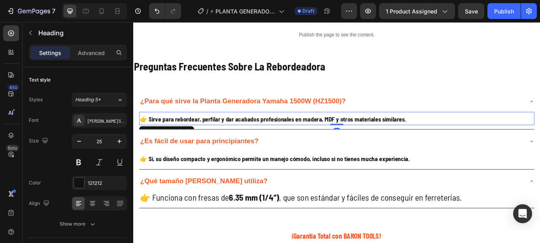
click at [216, 135] on strong "👉 Sirve para rebordear, perfilar y dar acabados profesionales en madera, MDF y …" at bounding box center [296, 134] width 310 height 9
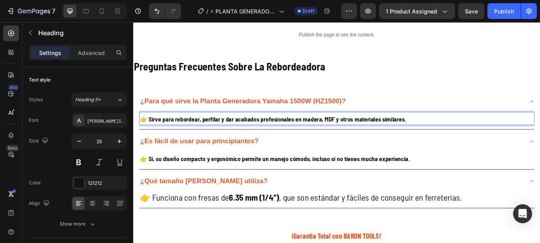
click at [216, 135] on strong "👉 Sirve para rebordear, perfilar y dar acabados profesionales en madera, MDF y …" at bounding box center [296, 134] width 310 height 9
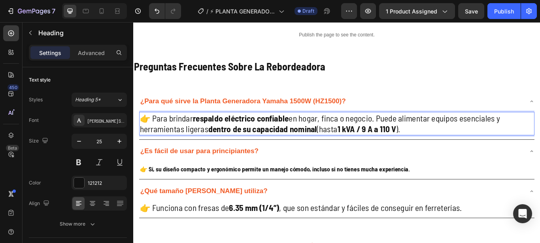
click at [257, 145] on strong "dentro de su capacidad nominal" at bounding box center [283, 146] width 126 height 12
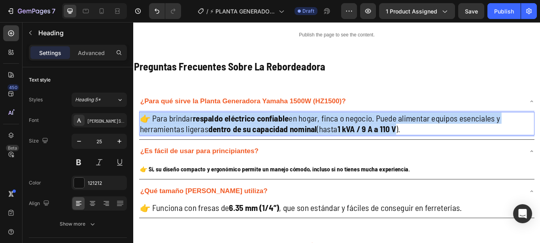
click at [257, 145] on strong "dentro de su capacidad nominal" at bounding box center [283, 146] width 126 height 12
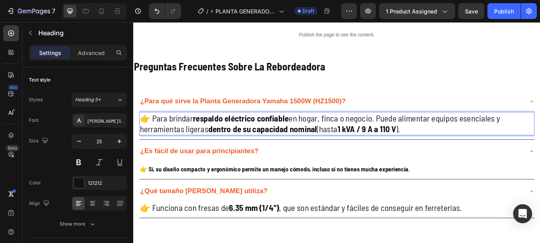
click at [257, 145] on strong "dentro de su capacidad nominal" at bounding box center [283, 146] width 126 height 12
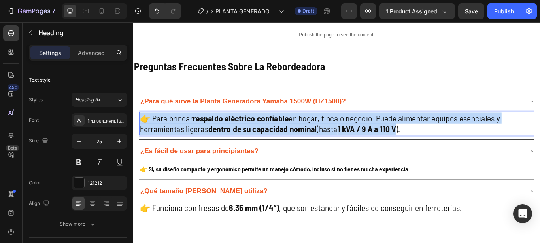
click at [257, 145] on strong "dentro de su capacidad nominal" at bounding box center [283, 146] width 126 height 12
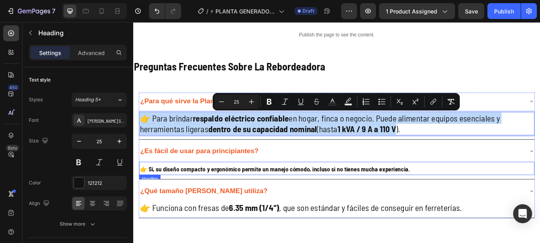
click at [237, 187] on p "⁠⁠⁠⁠⁠⁠⁠ 👉 Sí, su diseño compacto y ergonómico permite un manejo cómodo, incluso…" at bounding box center [370, 192] width 459 height 14
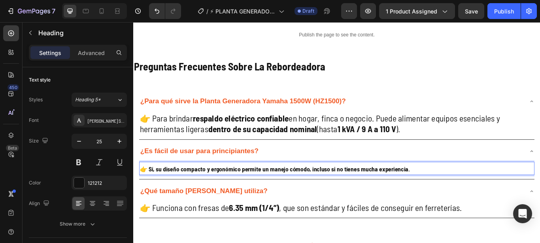
click at [249, 192] on strong "👉 Sí, su diseño compacto y ergonómico permite un manejo cómodo, incluso si no t…" at bounding box center [298, 192] width 314 height 9
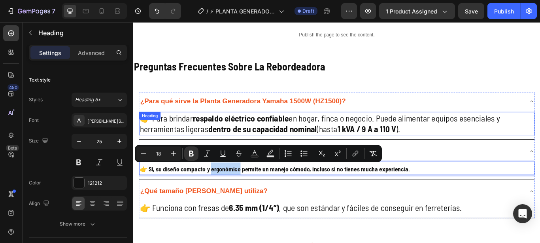
click at [237, 138] on strong "respaldo eléctrico confiable" at bounding box center [258, 134] width 112 height 12
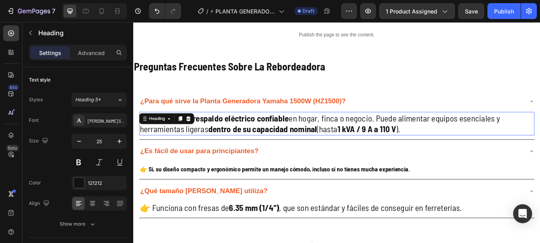
click at [237, 138] on strong "respaldo eléctrico confiable" at bounding box center [258, 134] width 112 height 12
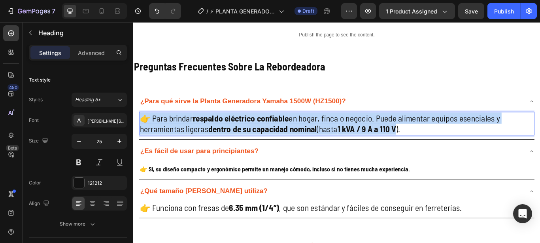
click at [237, 138] on strong "respaldo eléctrico confiable" at bounding box center [258, 134] width 112 height 12
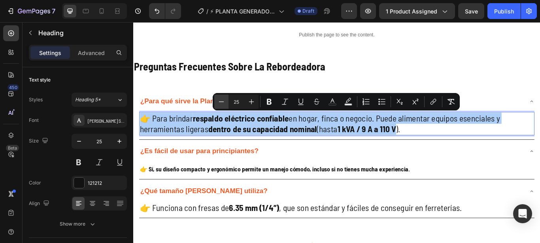
click at [226, 104] on button "Minus" at bounding box center [221, 101] width 14 height 14
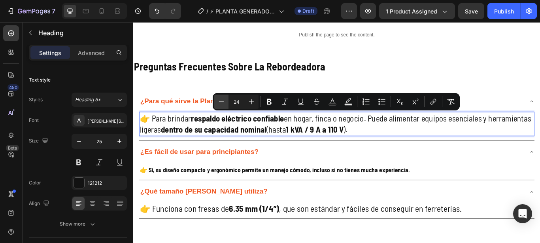
click at [226, 104] on button "Minus" at bounding box center [221, 101] width 14 height 14
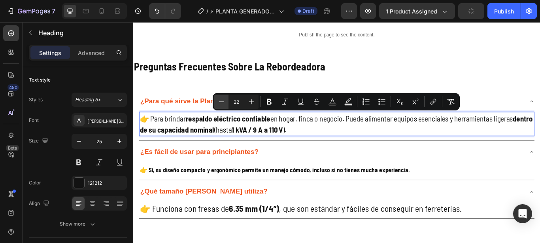
click at [226, 104] on button "Minus" at bounding box center [221, 101] width 14 height 14
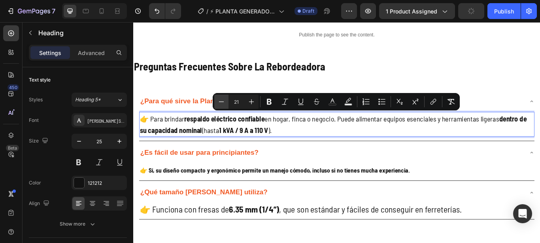
click at [226, 104] on button "Minus" at bounding box center [221, 101] width 14 height 14
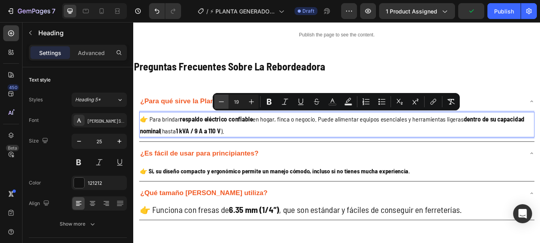
click at [226, 104] on button "Minus" at bounding box center [221, 101] width 14 height 14
type input "18"
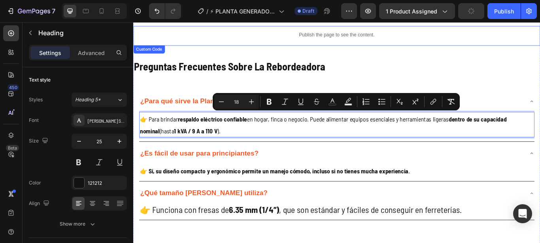
click at [221, 41] on div "Publish the page to see the content." at bounding box center [370, 36] width 474 height 21
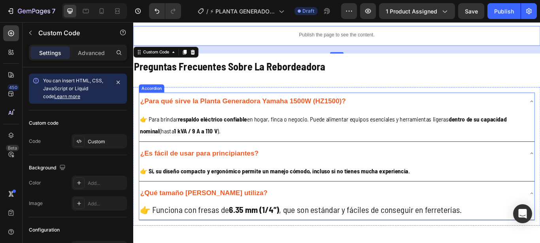
click at [253, 174] on strong "¿Es fácil de usar para principiantes?" at bounding box center [210, 174] width 138 height 9
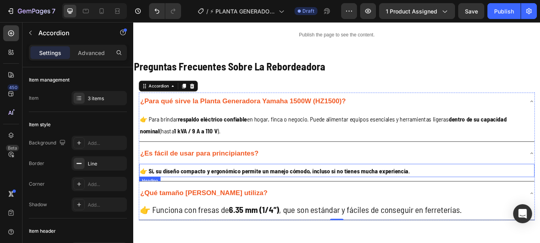
click at [199, 194] on strong "👉 Sí, su diseño compacto y ergonómico permite un manejo cómodo, incluso si no t…" at bounding box center [298, 195] width 314 height 9
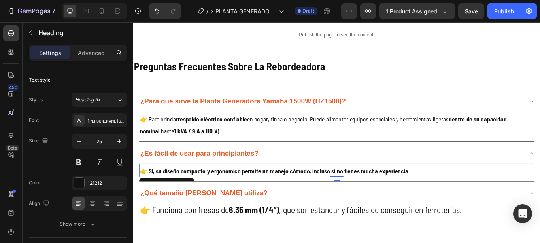
click at [199, 194] on strong "👉 Sí, su diseño compacto y ergonómico permite un manejo cómodo, incluso si no t…" at bounding box center [298, 195] width 314 height 9
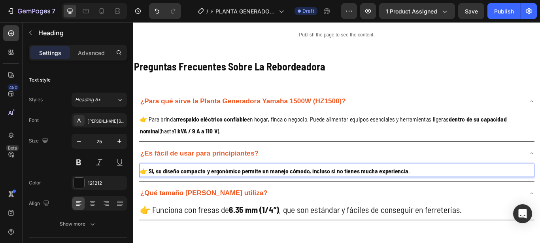
click at [199, 194] on strong "👉 Sí, su diseño compacto y ergonómico permite un manejo cómodo, incluso si no t…" at bounding box center [298, 195] width 314 height 9
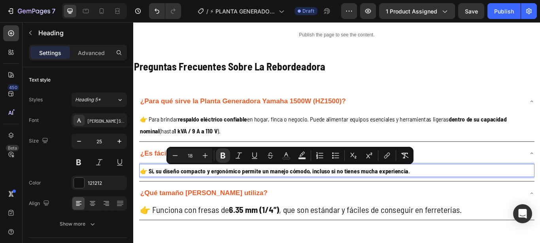
click at [199, 194] on strong "👉 Sí, su diseño compacto y ergonómico permite un manejo cómodo, incluso si no t…" at bounding box center [298, 195] width 314 height 9
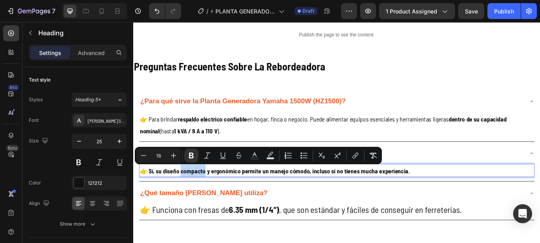
click at [199, 194] on strong "👉 Sí, su diseño compacto y ergonómico permite un manejo cómodo, incluso si no t…" at bounding box center [298, 195] width 314 height 9
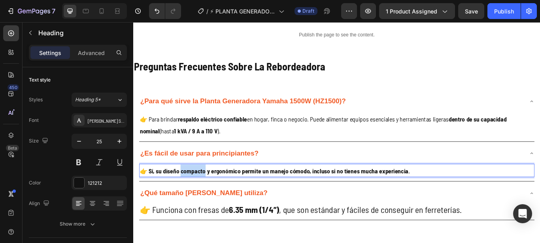
click at [199, 194] on strong "👉 Sí, su diseño compacto y ergonómico permite un manejo cómodo, incluso si no t…" at bounding box center [298, 195] width 314 height 9
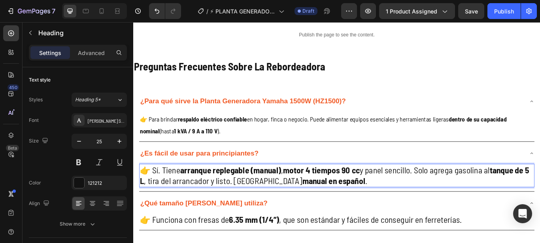
click at [189, 197] on strong "arranque replegable (manual)" at bounding box center [246, 194] width 117 height 12
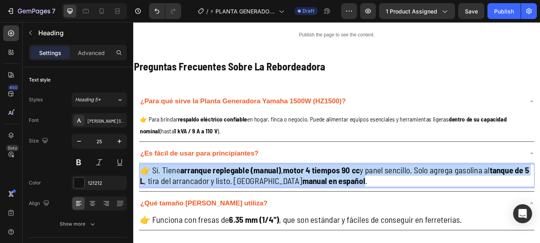
click at [189, 197] on strong "arranque replegable (manual)" at bounding box center [246, 194] width 117 height 12
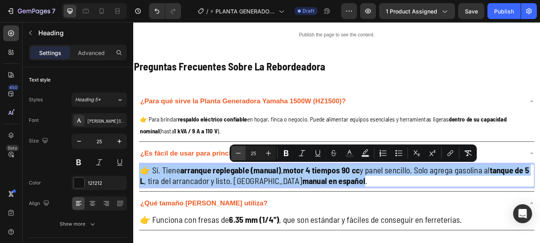
click at [233, 150] on button "Minus" at bounding box center [238, 153] width 14 height 14
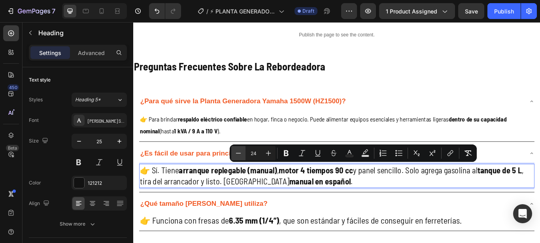
click at [233, 150] on button "Minus" at bounding box center [238, 153] width 14 height 14
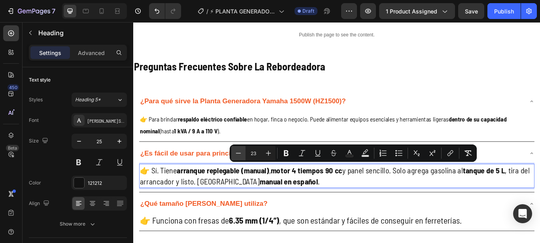
click at [233, 150] on button "Minus" at bounding box center [238, 153] width 14 height 14
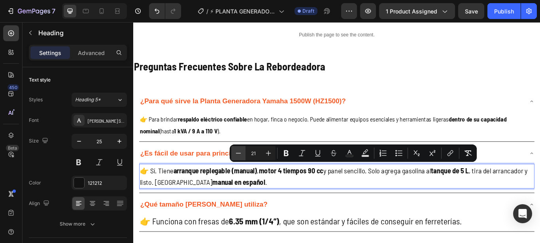
click at [233, 150] on button "Minus" at bounding box center [238, 153] width 14 height 14
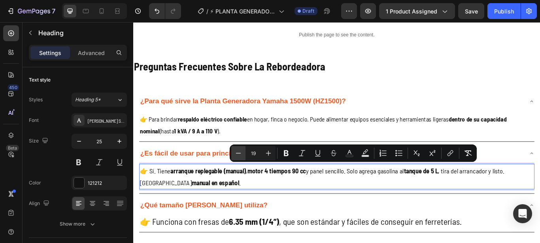
click at [233, 150] on button "Minus" at bounding box center [238, 153] width 14 height 14
type input "18"
click at [250, 210] on p "👉 Sí. Tiene arranque replegable (manual) , motor 4 tiempos 90 cc y panel sencil…" at bounding box center [370, 202] width 459 height 28
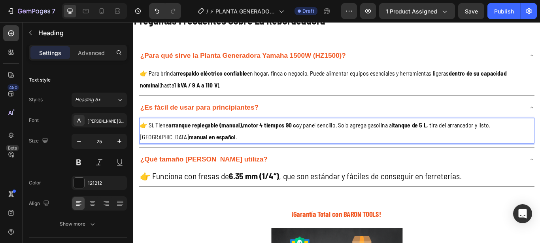
scroll to position [1629, 0]
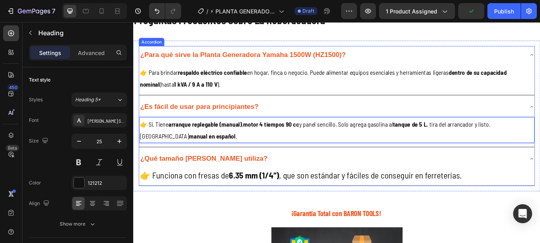
click at [181, 177] on strong "¿Qué tamaño [PERSON_NAME] utiliza?" at bounding box center [215, 180] width 149 height 9
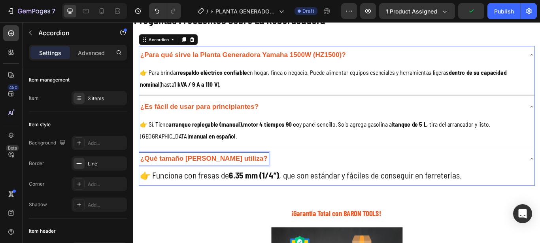
click at [181, 177] on strong "¿Qué tamaño [PERSON_NAME] utiliza?" at bounding box center [215, 180] width 149 height 9
click at [202, 182] on strong "¿Qué tamaño [PERSON_NAME] utiliza?" at bounding box center [215, 180] width 149 height 9
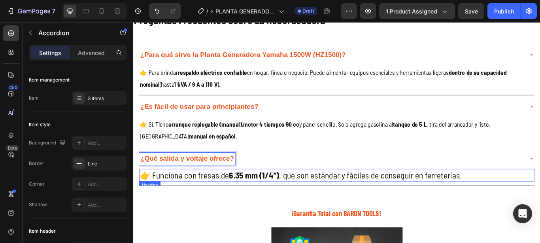
click at [313, 196] on p "👉 Funciona con fresas de 6.35 mm (1/4”) , que son estándar y fáciles de consegu…" at bounding box center [370, 200] width 459 height 13
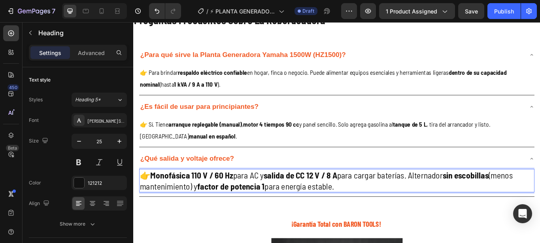
click at [231, 194] on p "👉 Monofásica 110 V / 60 Hz para AC y salida de CC 12 V / 8 A para cargar baterí…" at bounding box center [370, 207] width 459 height 26
click at [248, 198] on strong "Monofásica 110 V / 60 Hz" at bounding box center [201, 200] width 96 height 12
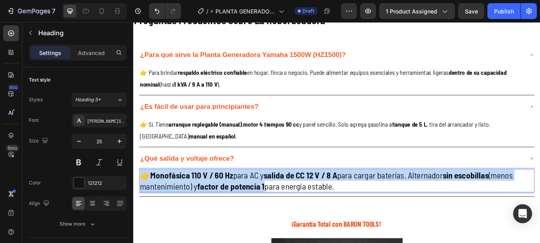
click at [248, 198] on strong "Monofásica 110 V / 60 Hz" at bounding box center [201, 200] width 96 height 12
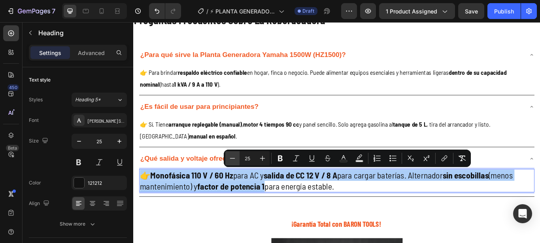
click at [229, 160] on icon "Editor contextual toolbar" at bounding box center [232, 158] width 8 height 8
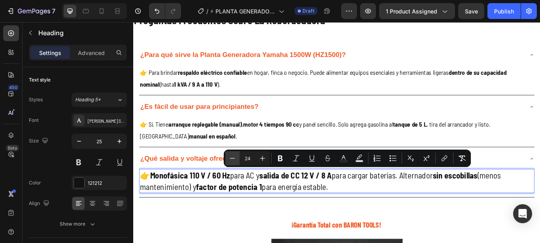
click at [229, 160] on icon "Editor contextual toolbar" at bounding box center [232, 158] width 8 height 8
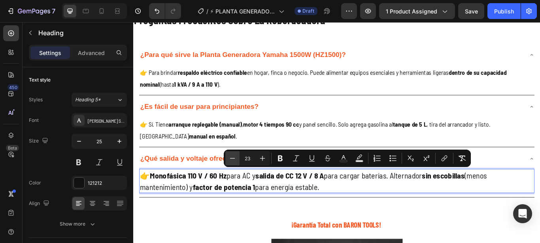
click at [229, 160] on icon "Editor contextual toolbar" at bounding box center [232, 158] width 8 height 8
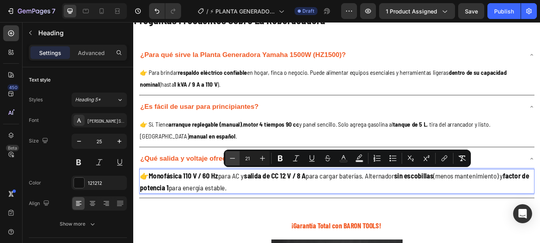
click at [229, 160] on icon "Editor contextual toolbar" at bounding box center [232, 158] width 8 height 8
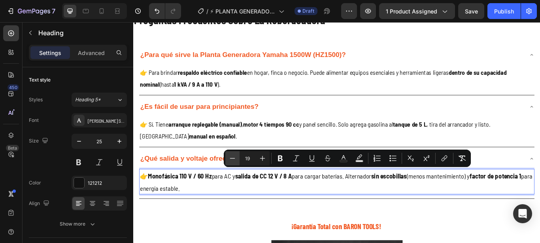
click at [229, 160] on icon "Editor contextual toolbar" at bounding box center [232, 158] width 8 height 8
type input "18"
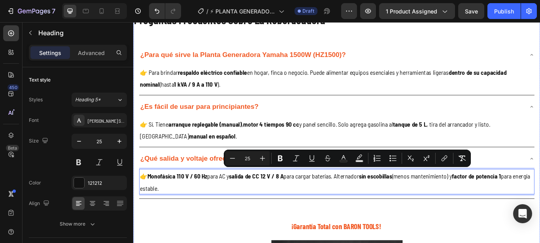
click at [243, 242] on div "Publish the page to see the content. Custom Code Preguntas Frecuentes Sobre La …" at bounding box center [370, 202] width 474 height 480
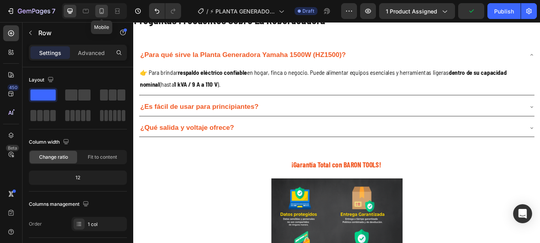
click at [98, 11] on div at bounding box center [101, 11] width 13 height 13
type input "100%"
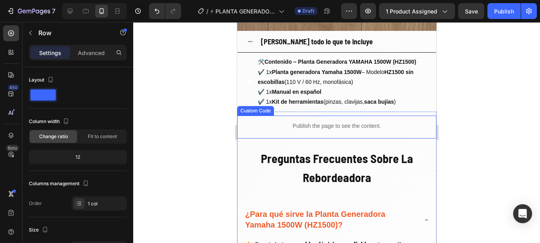
scroll to position [1198, 0]
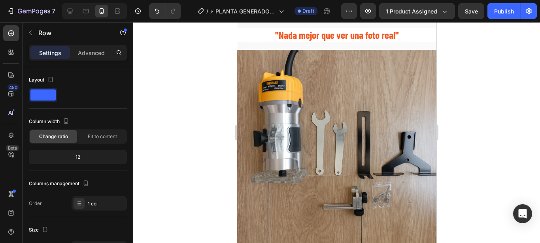
click at [321, 126] on img at bounding box center [336, 149] width 199 height 199
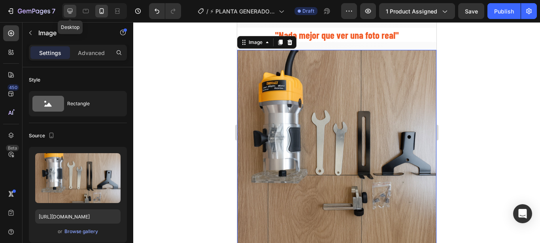
click at [68, 11] on icon at bounding box center [70, 11] width 5 height 5
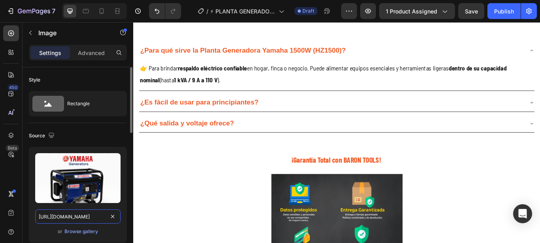
scroll to position [1635, 0]
click at [85, 210] on input "[URL][DOMAIN_NAME]" at bounding box center [77, 216] width 85 height 14
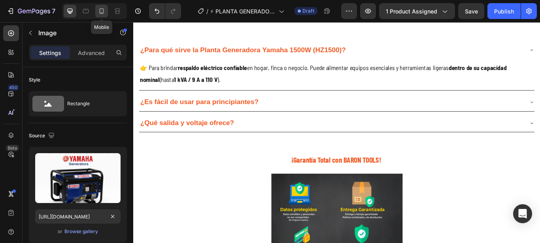
click at [104, 11] on icon at bounding box center [102, 11] width 8 height 8
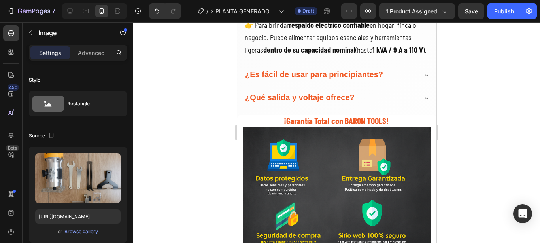
type input "[URL][DOMAIN_NAME]"
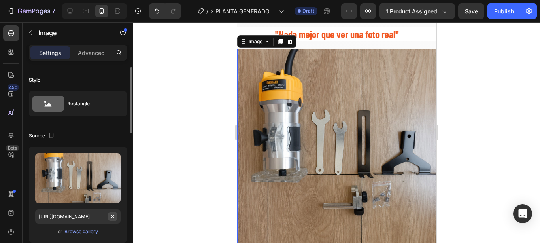
scroll to position [1198, 0]
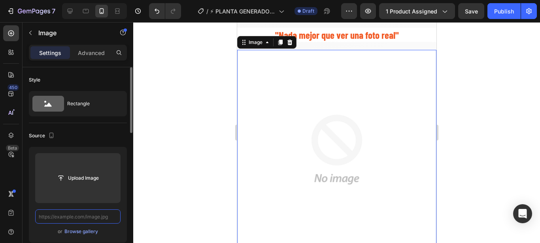
click at [90, 216] on input "text" at bounding box center [77, 216] width 85 height 14
paste input "[URL][DOMAIN_NAME]"
type input "[URL][DOMAIN_NAME]"
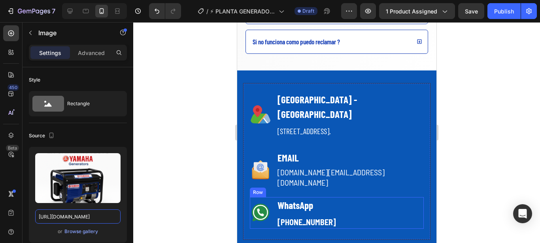
scroll to position [2085, 0]
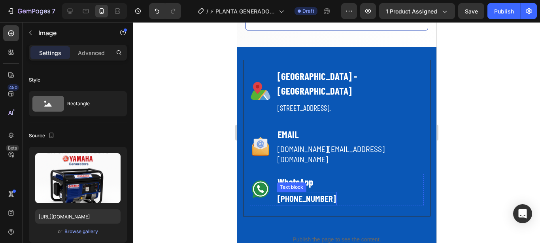
click at [308, 192] on p "[PHONE_NUMBER]" at bounding box center [306, 198] width 58 height 12
click at [307, 192] on p "[PHONE_NUMBER]" at bounding box center [306, 198] width 58 height 12
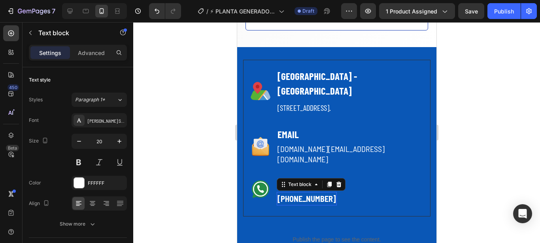
click at [307, 192] on p "[PHONE_NUMBER]" at bounding box center [306, 198] width 58 height 12
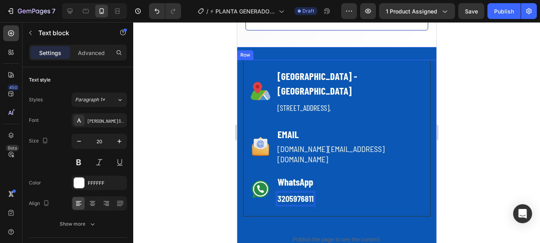
click at [215, 129] on div at bounding box center [336, 132] width 407 height 220
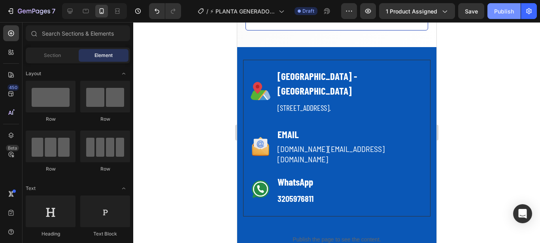
click at [503, 15] on div "Publish" at bounding box center [504, 11] width 20 height 8
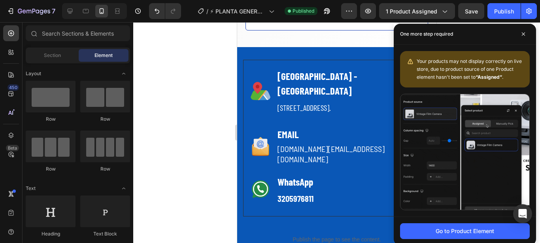
click at [487, 3] on button "Publish" at bounding box center [503, 11] width 33 height 16
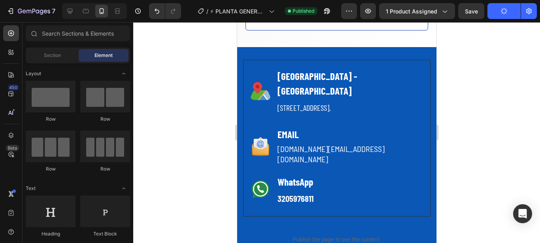
click at [487, 3] on button "Publish" at bounding box center [503, 11] width 33 height 16
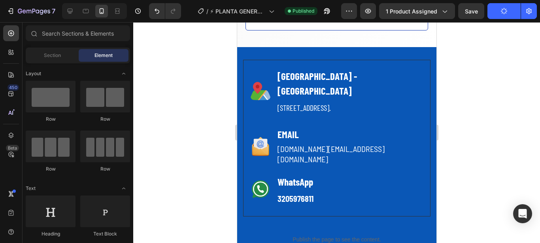
click at [487, 3] on button "Publish" at bounding box center [503, 11] width 33 height 16
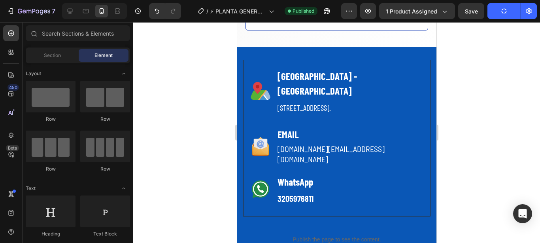
click at [487, 3] on button "Publish" at bounding box center [503, 11] width 33 height 16
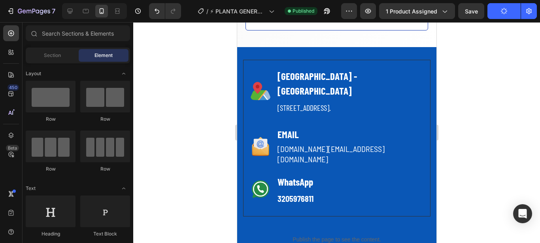
click at [487, 3] on button "Publish" at bounding box center [503, 11] width 33 height 16
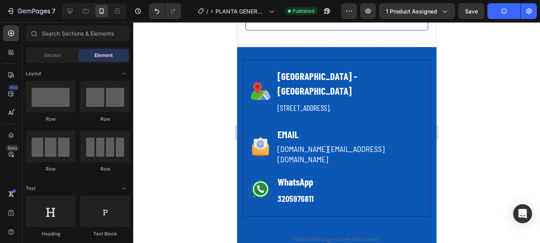
click at [487, 3] on button "Publish" at bounding box center [503, 11] width 33 height 16
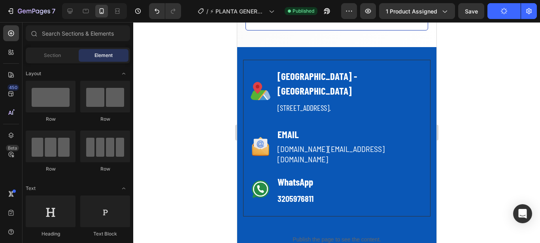
click at [487, 3] on button "Publish" at bounding box center [503, 11] width 33 height 16
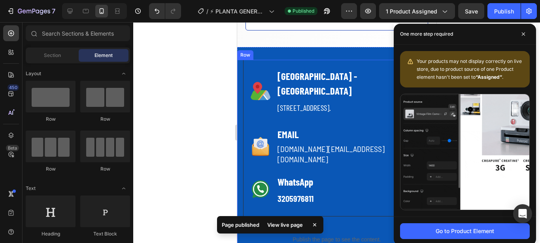
click at [241, 66] on div "Image [GEOGRAPHIC_DATA] - [GEOGRAPHIC_DATA] Text [STREET_ADDRESS]. Text block R…" at bounding box center [336, 155] width 199 height 190
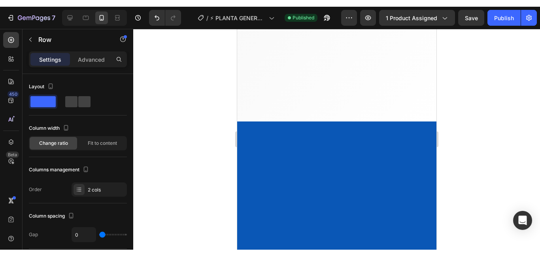
scroll to position [0, 0]
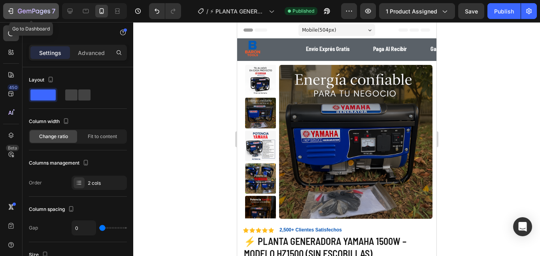
click at [13, 9] on icon "button" at bounding box center [12, 11] width 4 height 6
